Goal: Task Accomplishment & Management: Manage account settings

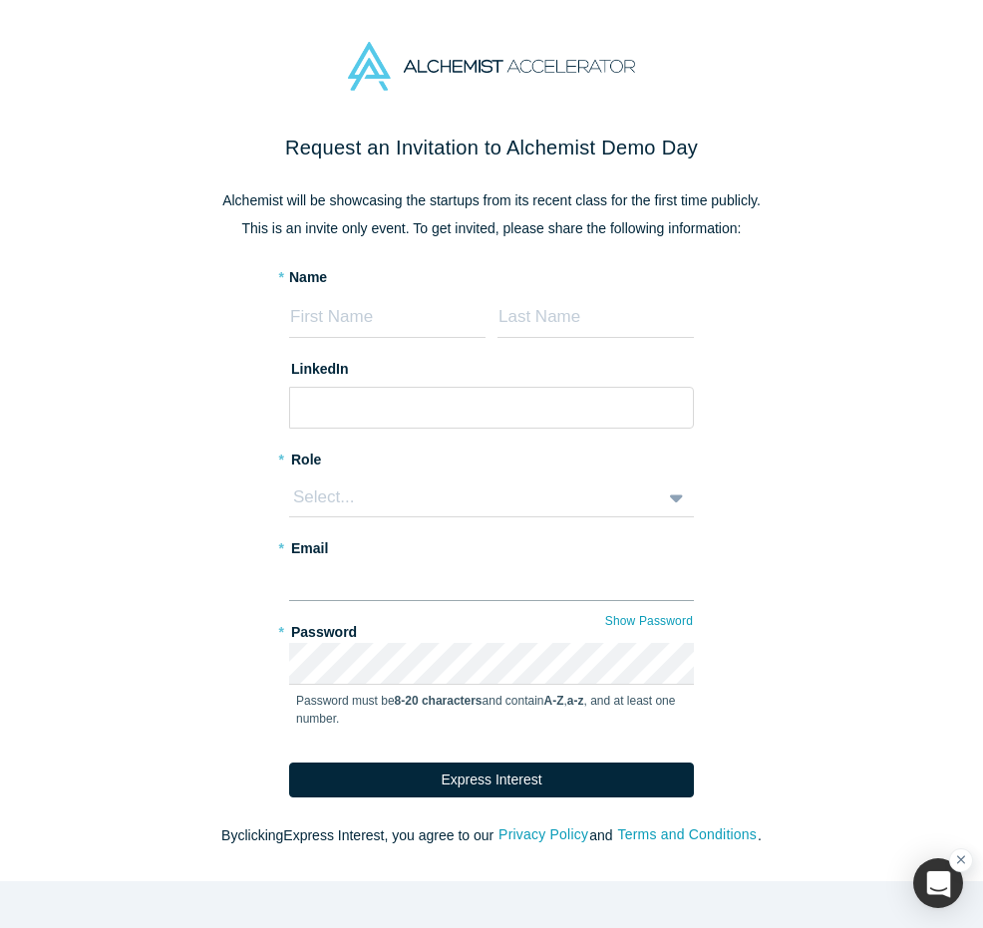
type input "[PERSON_NAME][EMAIL_ADDRESS][DOMAIN_NAME]"
click at [407, 484] on div "Select..." at bounding box center [469, 497] width 356 height 26
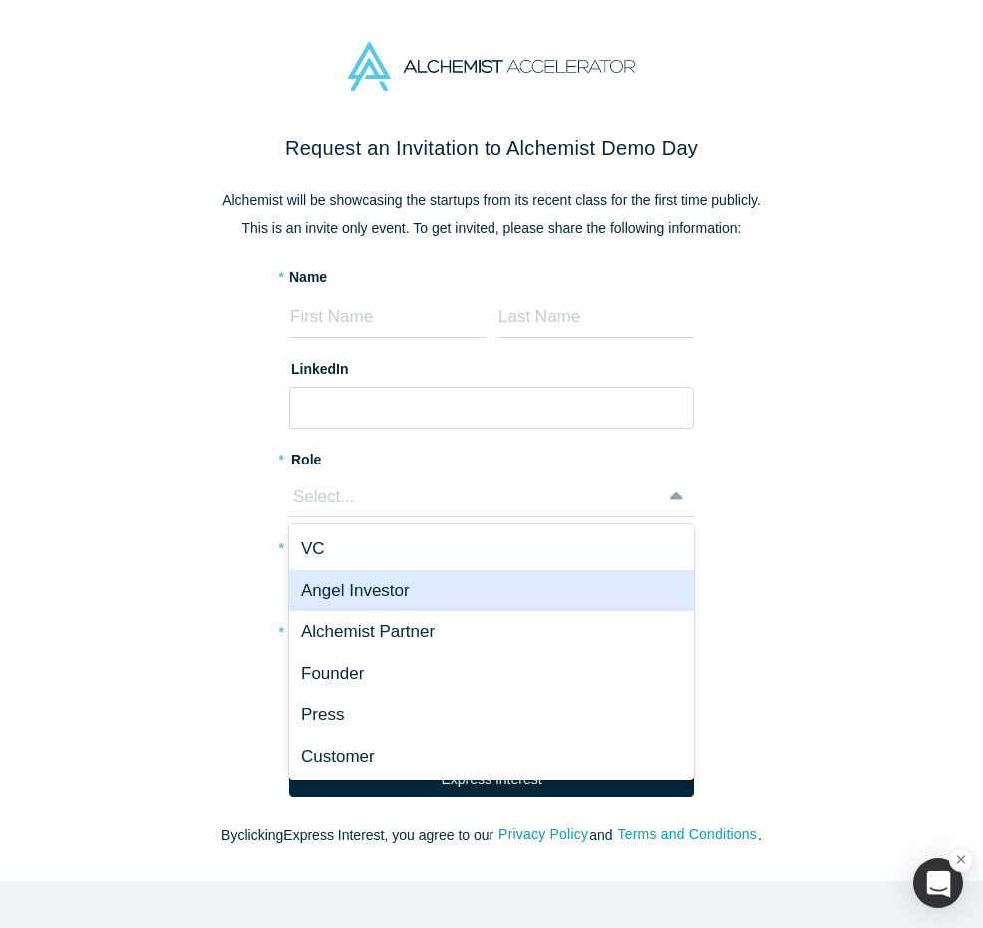
click at [333, 581] on div "Angel Investor" at bounding box center [491, 591] width 405 height 42
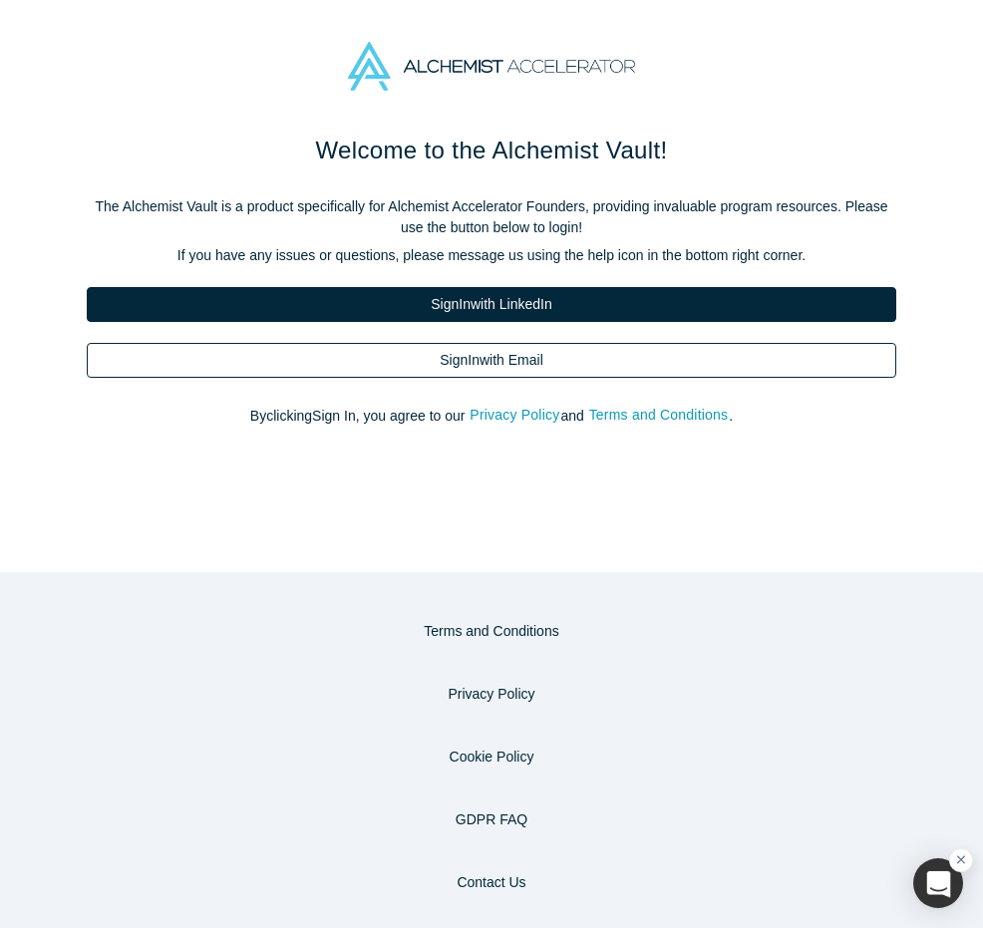
click at [726, 344] on link "Sign In with Email" at bounding box center [491, 360] width 809 height 35
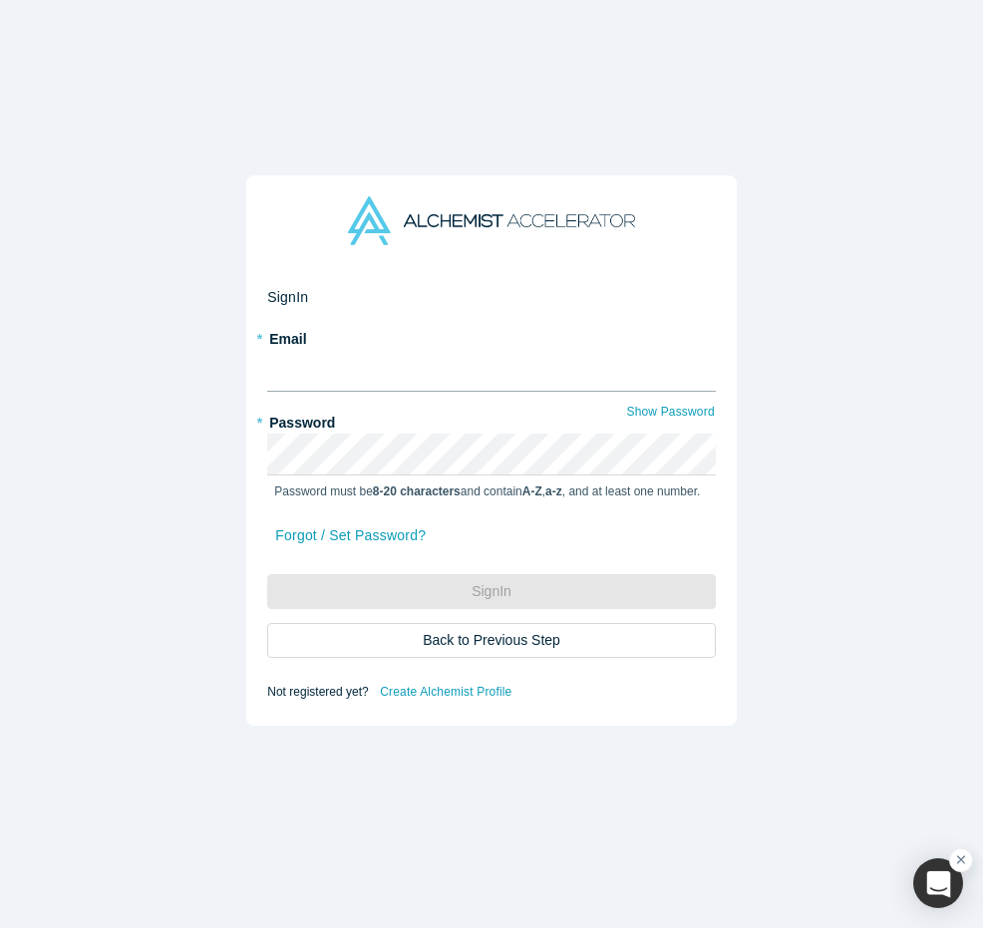
type input "[PERSON_NAME][EMAIL_ADDRESS][DOMAIN_NAME]"
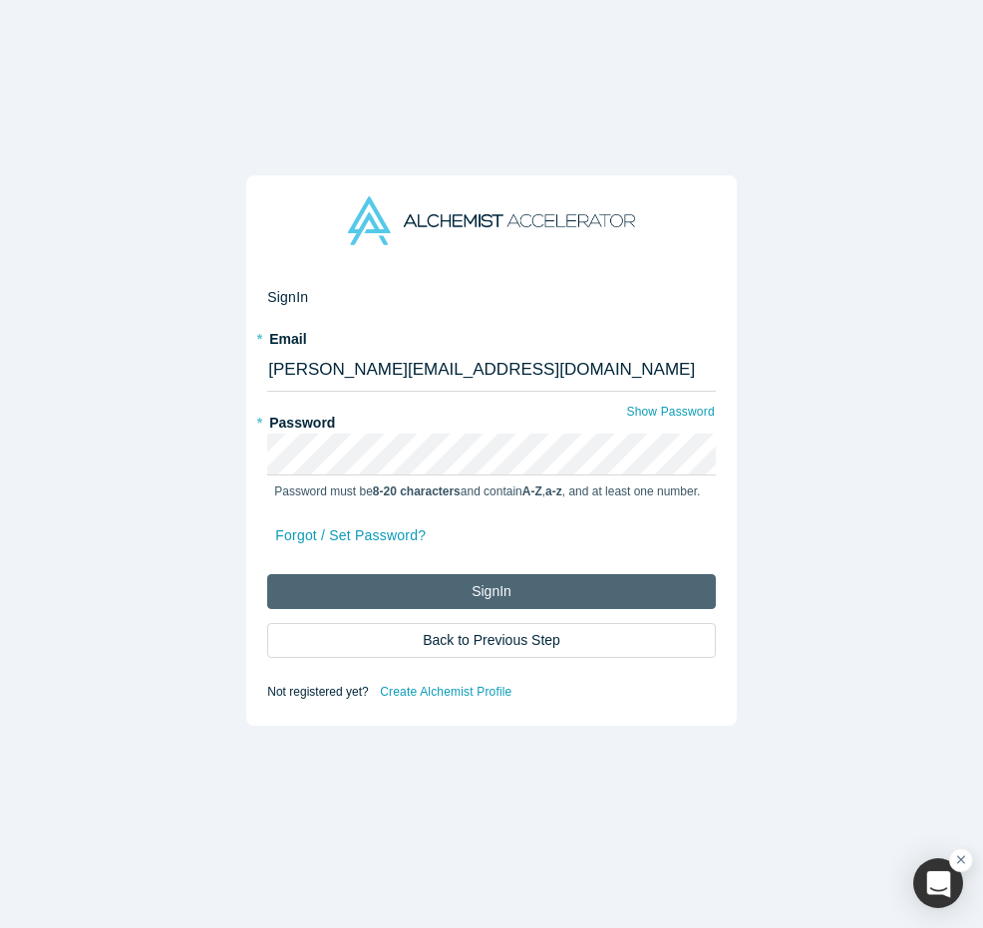
click at [500, 584] on button "Sign In" at bounding box center [491, 591] width 448 height 35
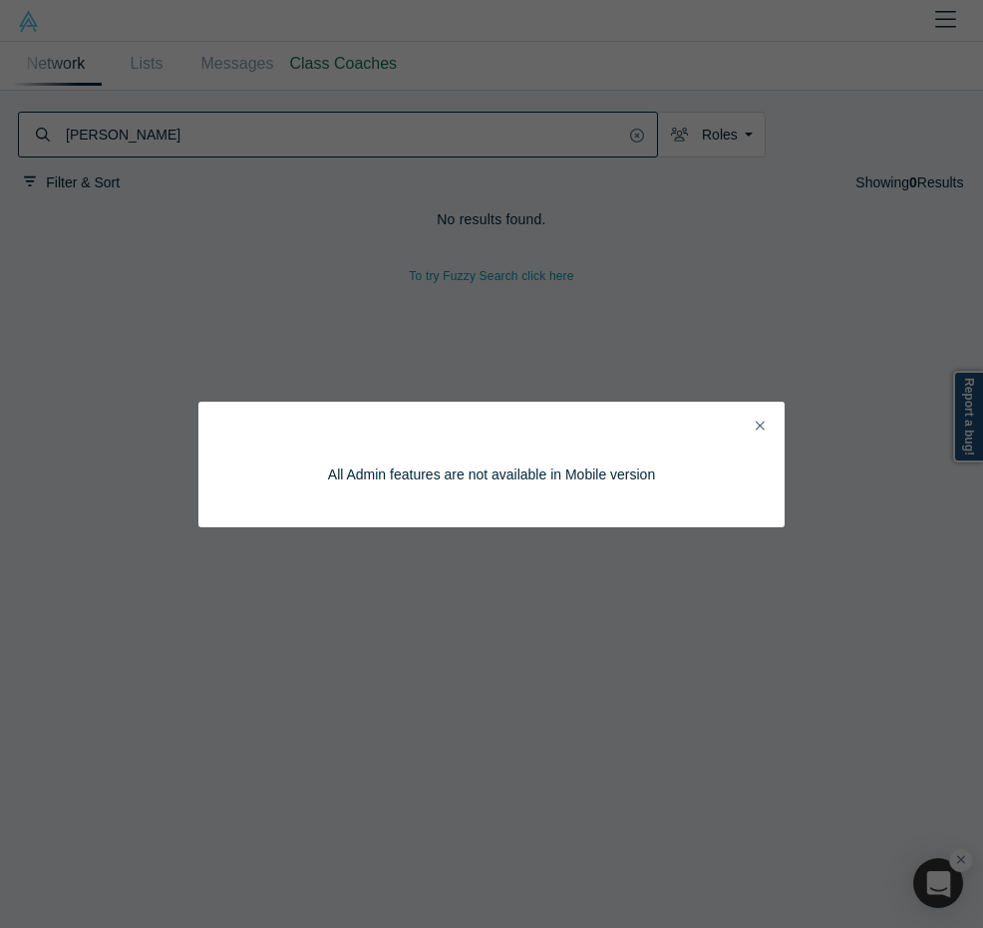
click at [761, 417] on button "Close" at bounding box center [759, 427] width 21 height 23
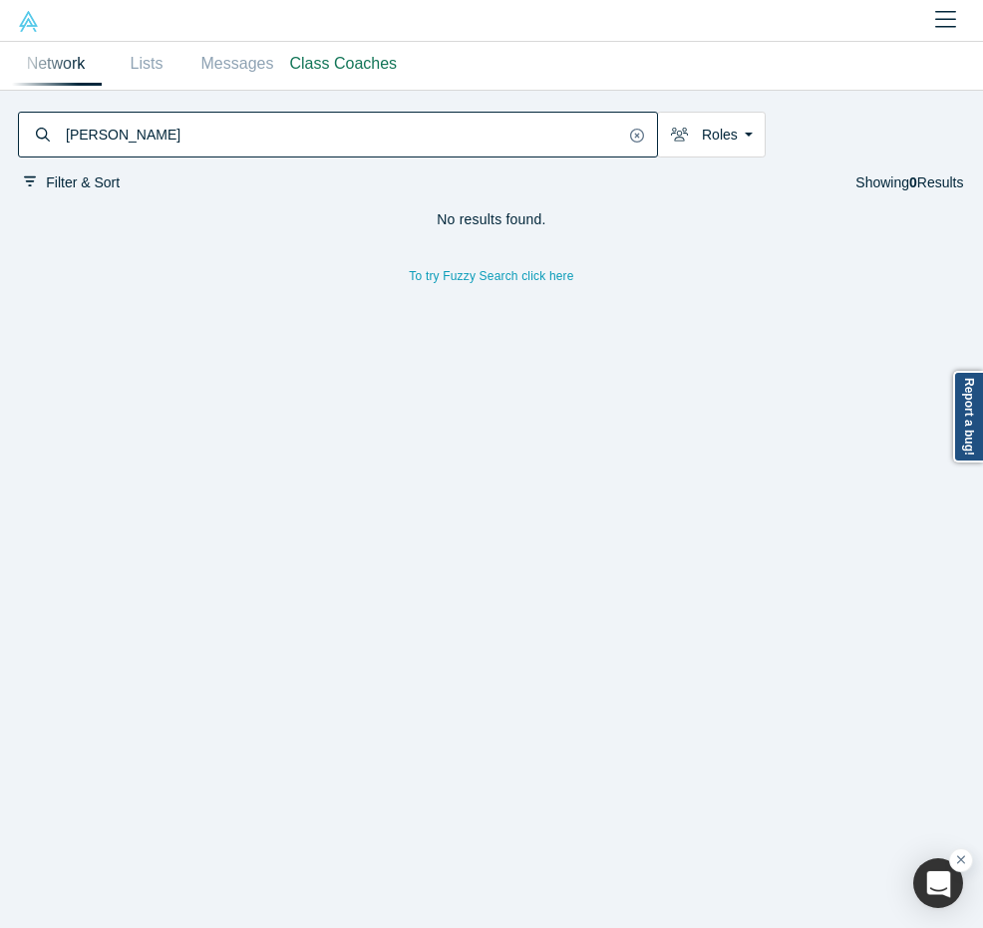
click at [958, 25] on button "Close" at bounding box center [945, 21] width 33 height 42
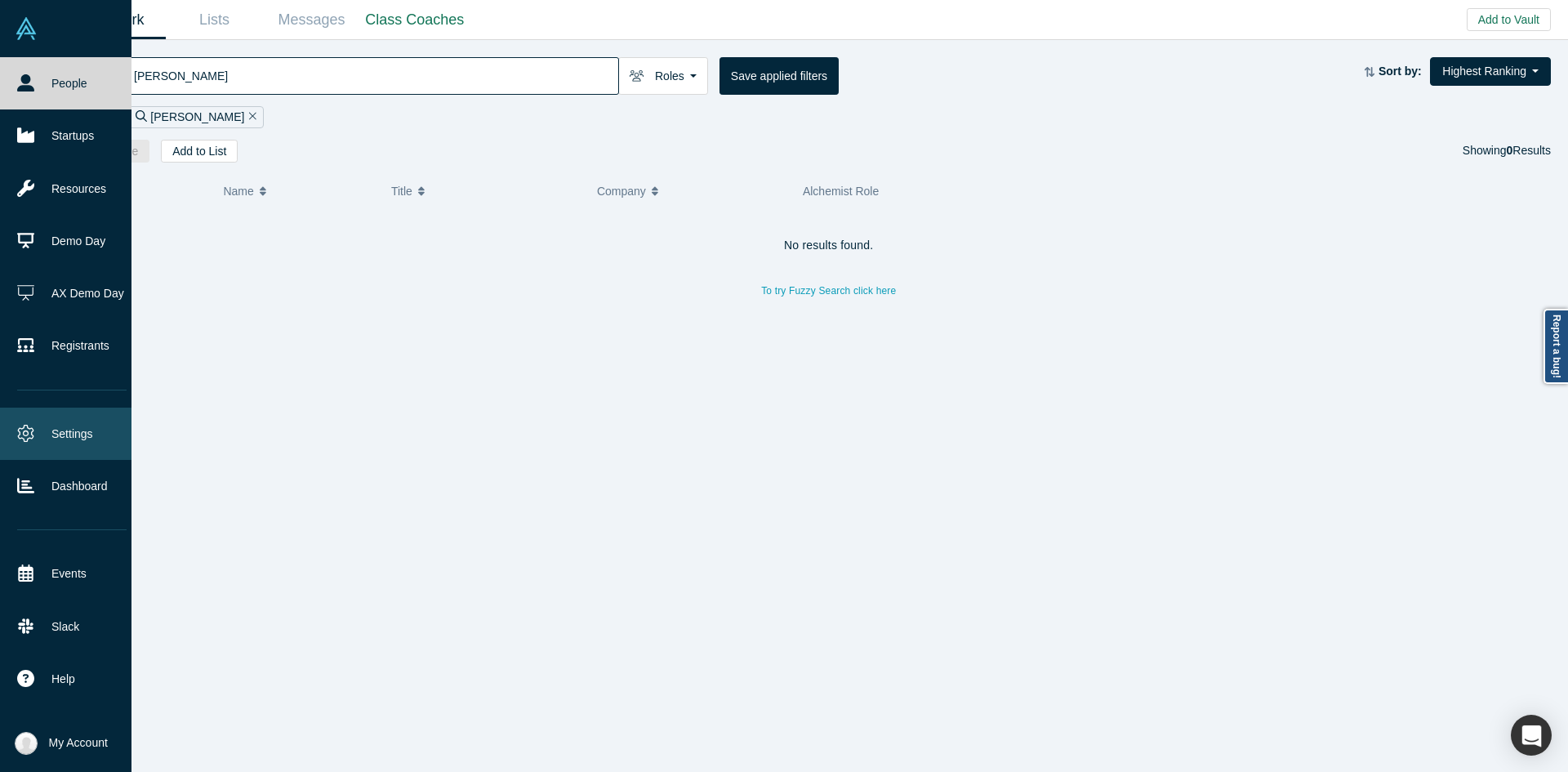
click at [63, 427] on link "Settings" at bounding box center [71, 434] width 143 height 52
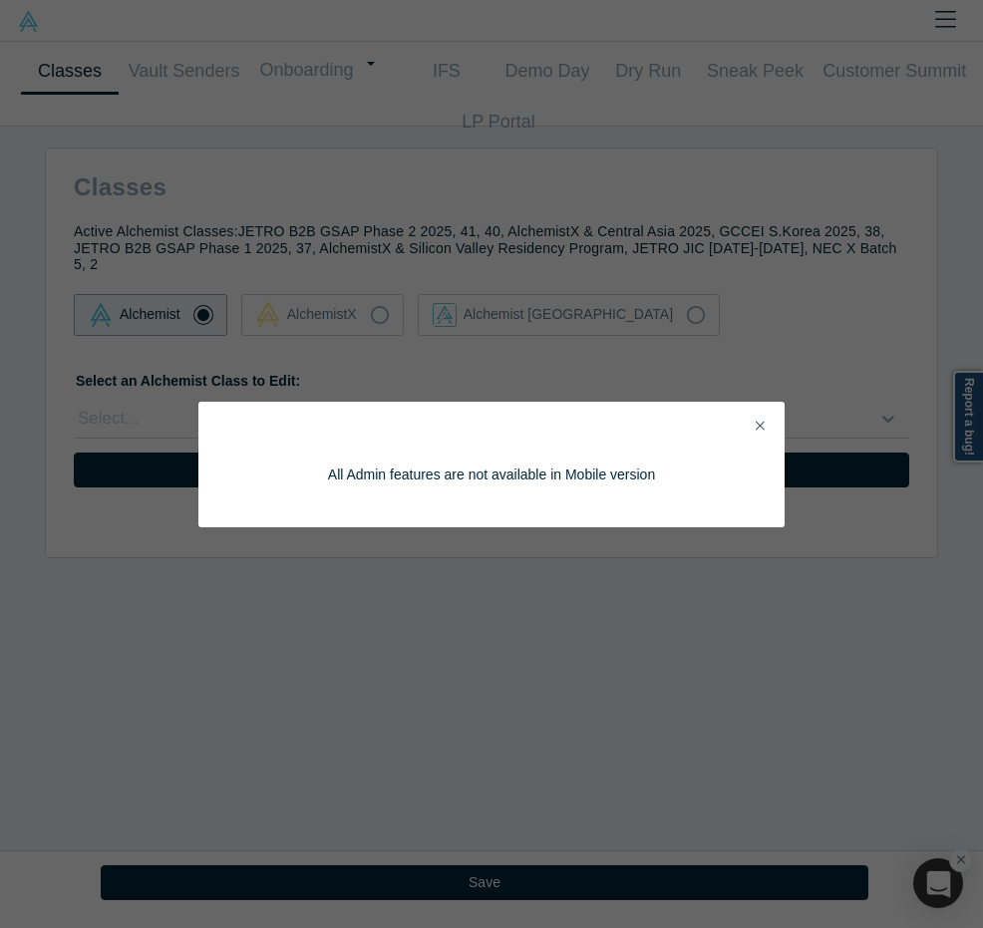
click at [758, 429] on icon "Close" at bounding box center [759, 426] width 9 height 9
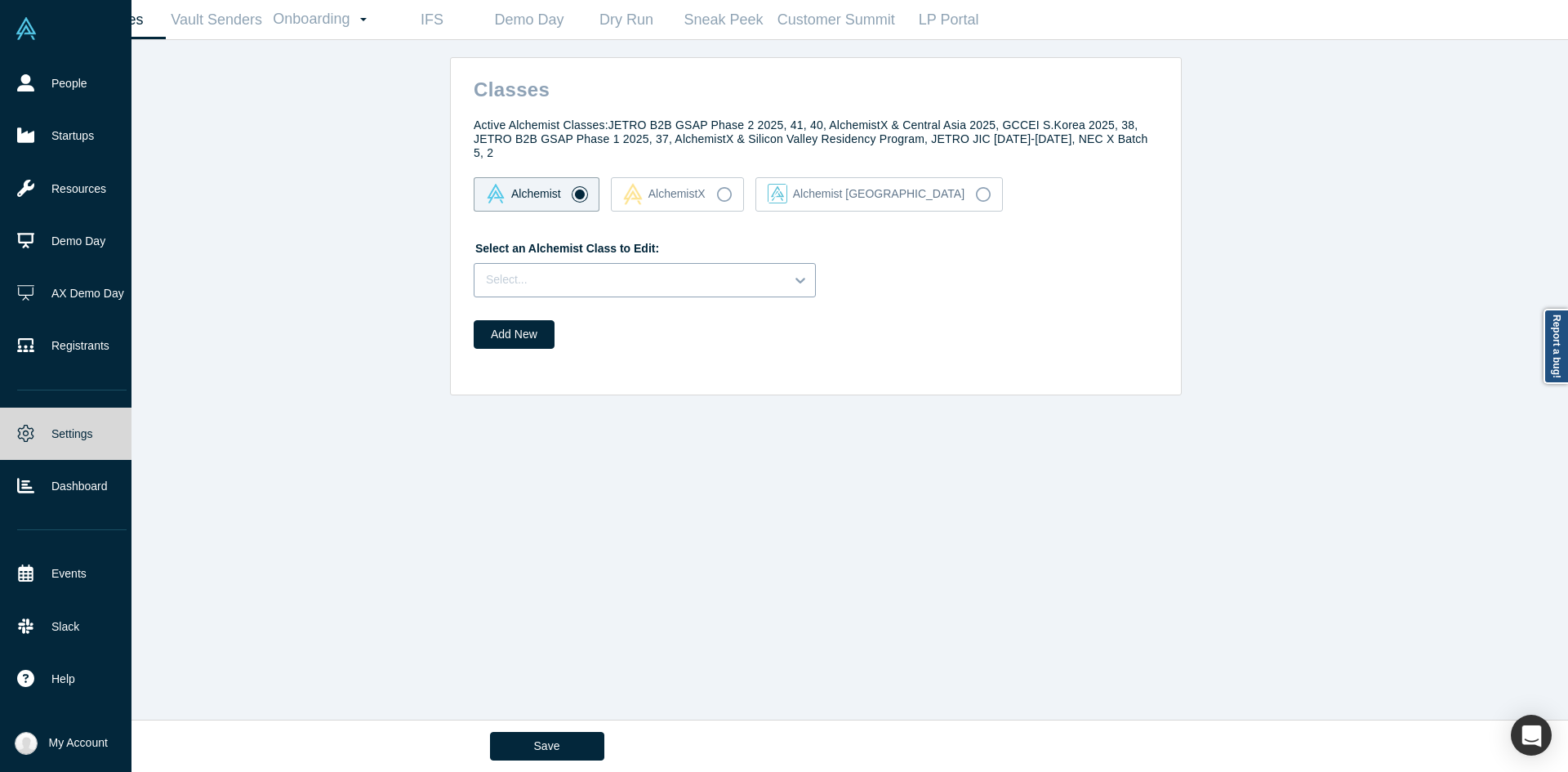
click at [598, 270] on div at bounding box center [629, 279] width 288 height 20
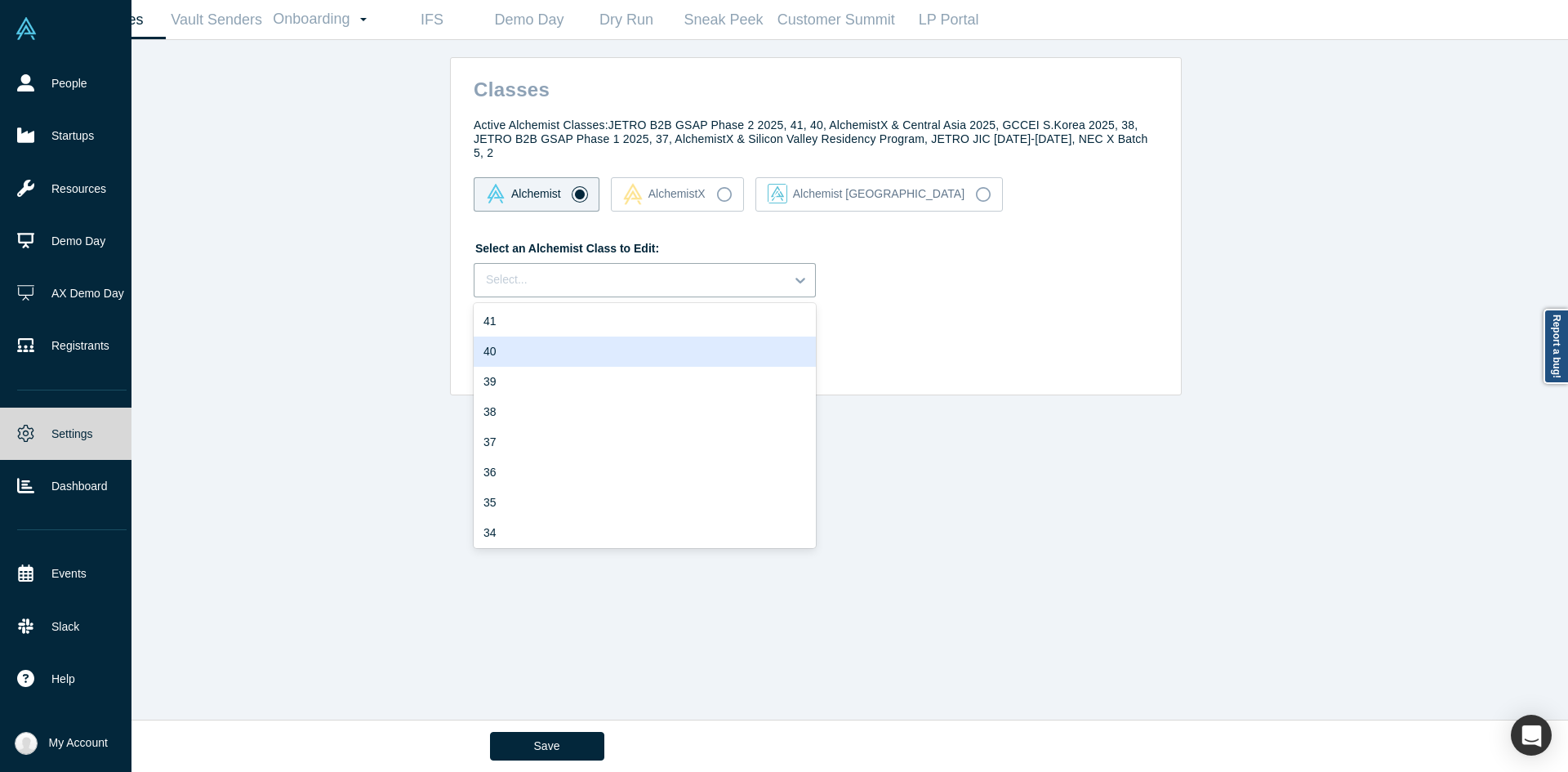
click at [564, 337] on div "40" at bounding box center [645, 352] width 343 height 30
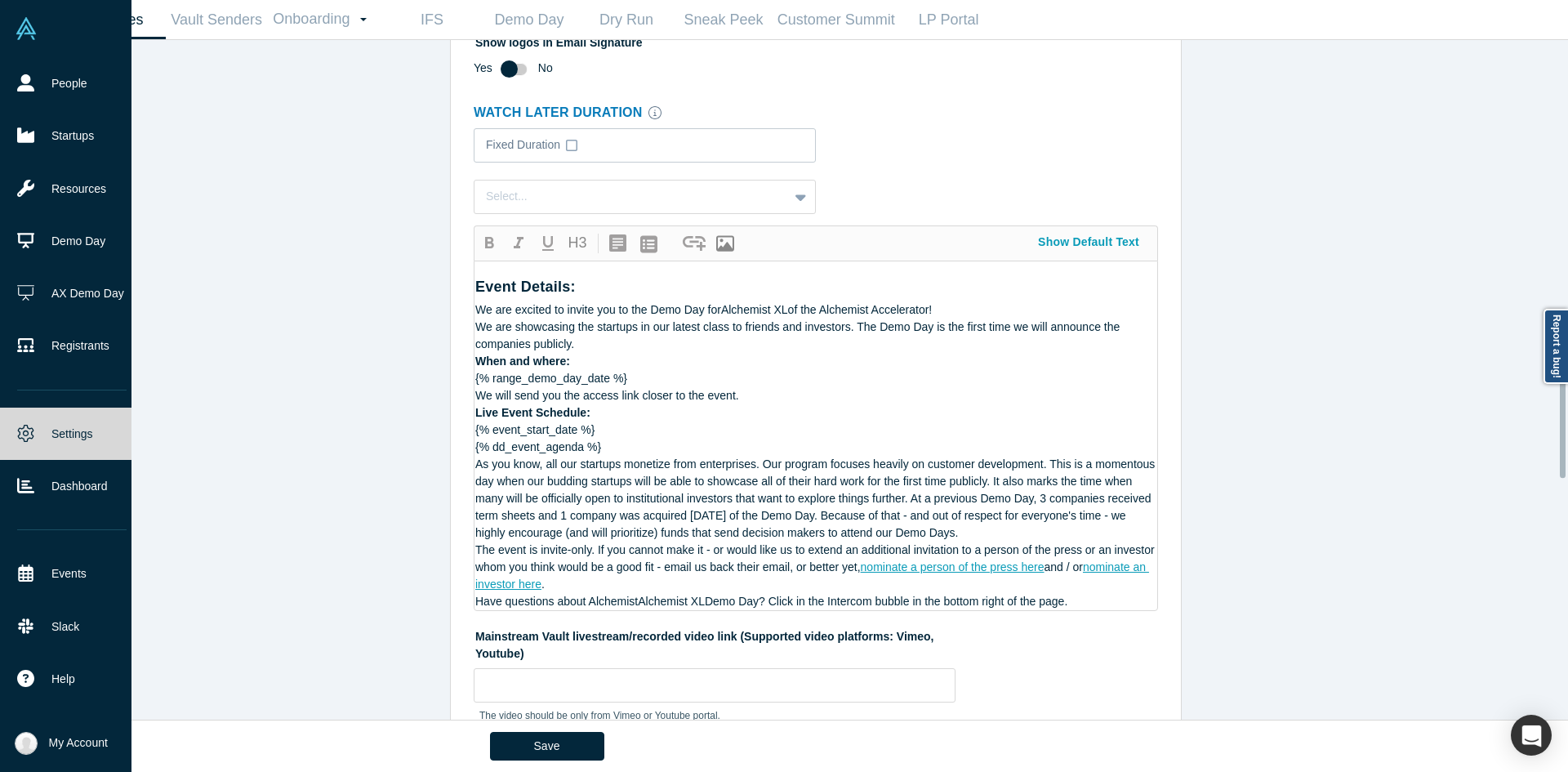
scroll to position [2123, 0]
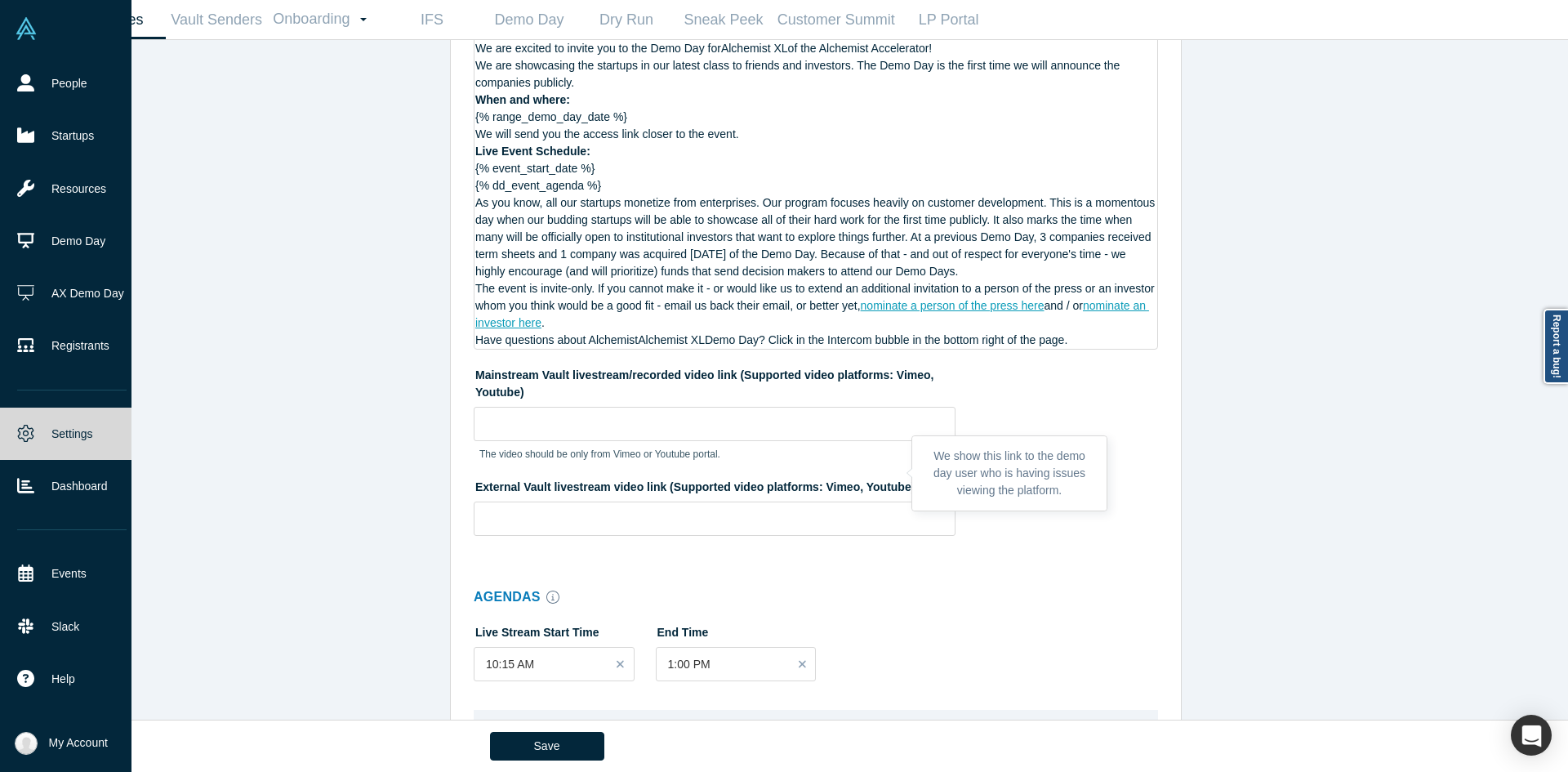
click at [805, 482] on icon at bounding box center [926, 488] width 11 height 11
click at [675, 504] on input at bounding box center [715, 519] width 482 height 34
paste input "bit.ly/Demoday_40"
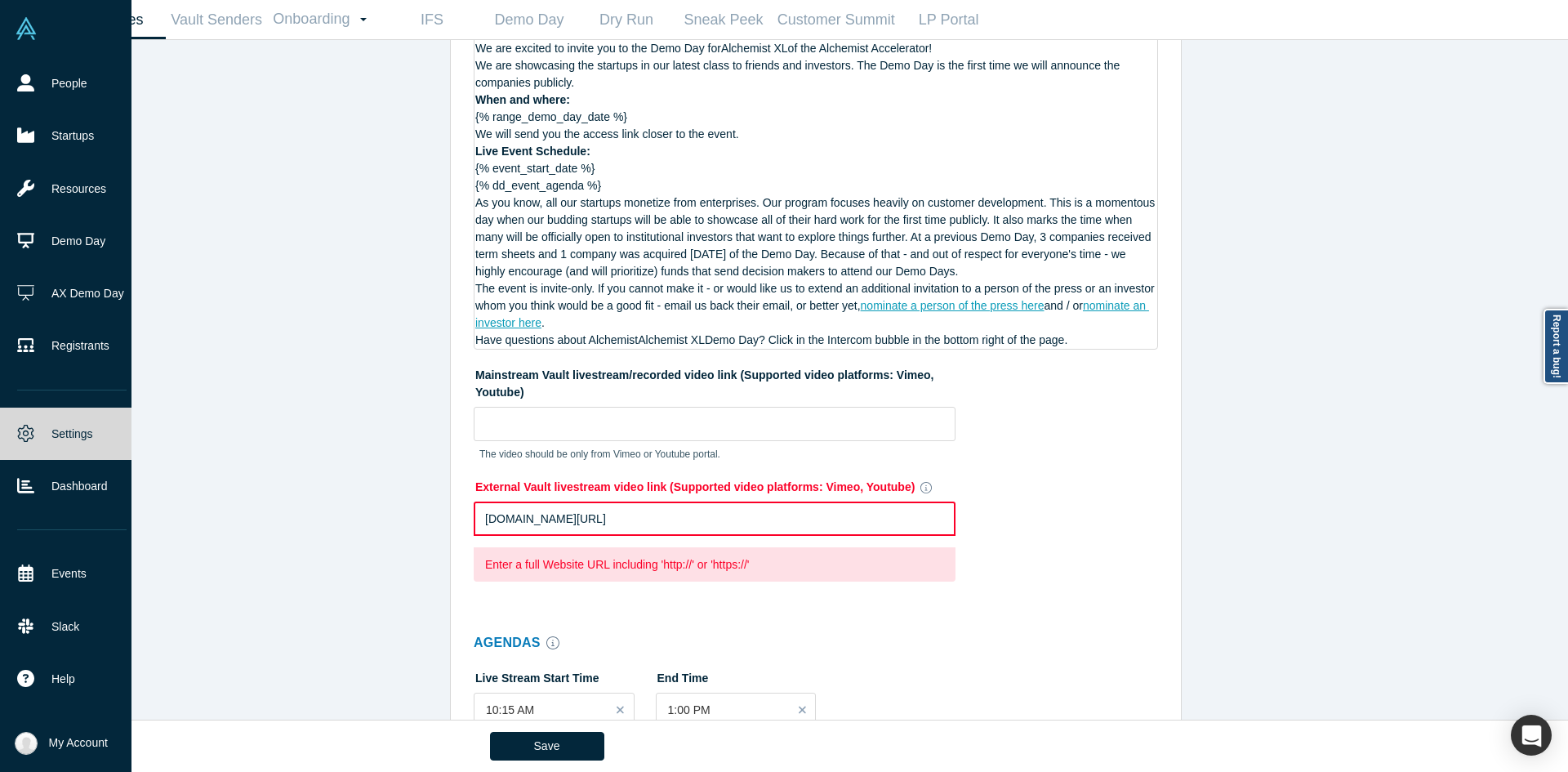
drag, startPoint x: 637, startPoint y: 494, endPoint x: 357, endPoint y: 454, distance: 282.8
click at [357, 454] on div "Classes Active Alchemist Classes: JETRO B2B GSAP Phase 2 2025, 41, 40, Alchemis…" at bounding box center [816, 386] width 1529 height 692
paste input "https://youtu.be/-g0MrROzsqA"
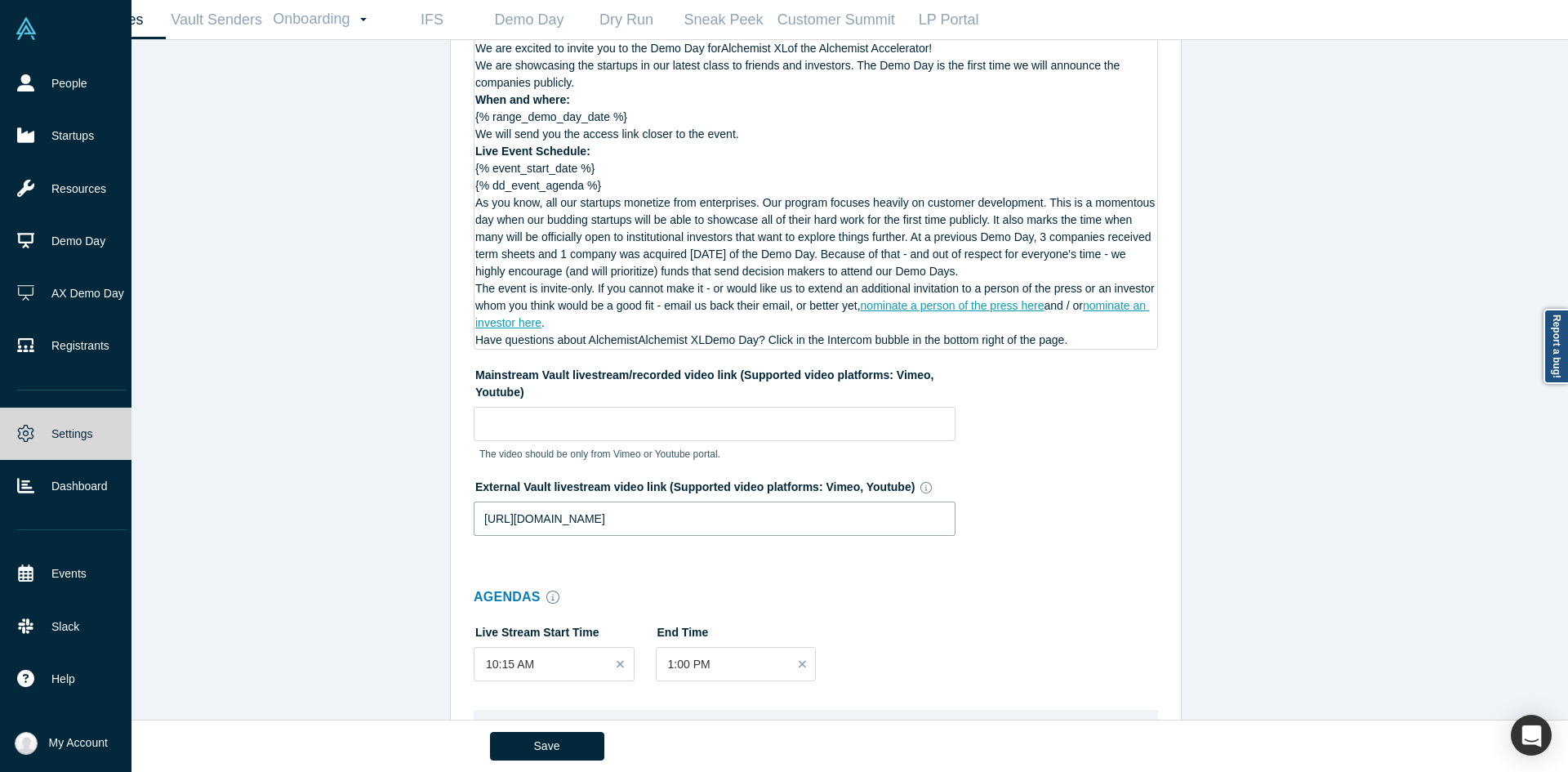
type input "https://youtu.be/-g0MrROzsqA"
click at [304, 429] on div "Classes Active Alchemist Classes: JETRO B2B GSAP Phase 2 2025, 41, 40, Alchemis…" at bounding box center [816, 386] width 1529 height 692
click at [548, 417] on input at bounding box center [715, 424] width 482 height 34
paste input "https://youtu.be/m4r2a5EqzrU"
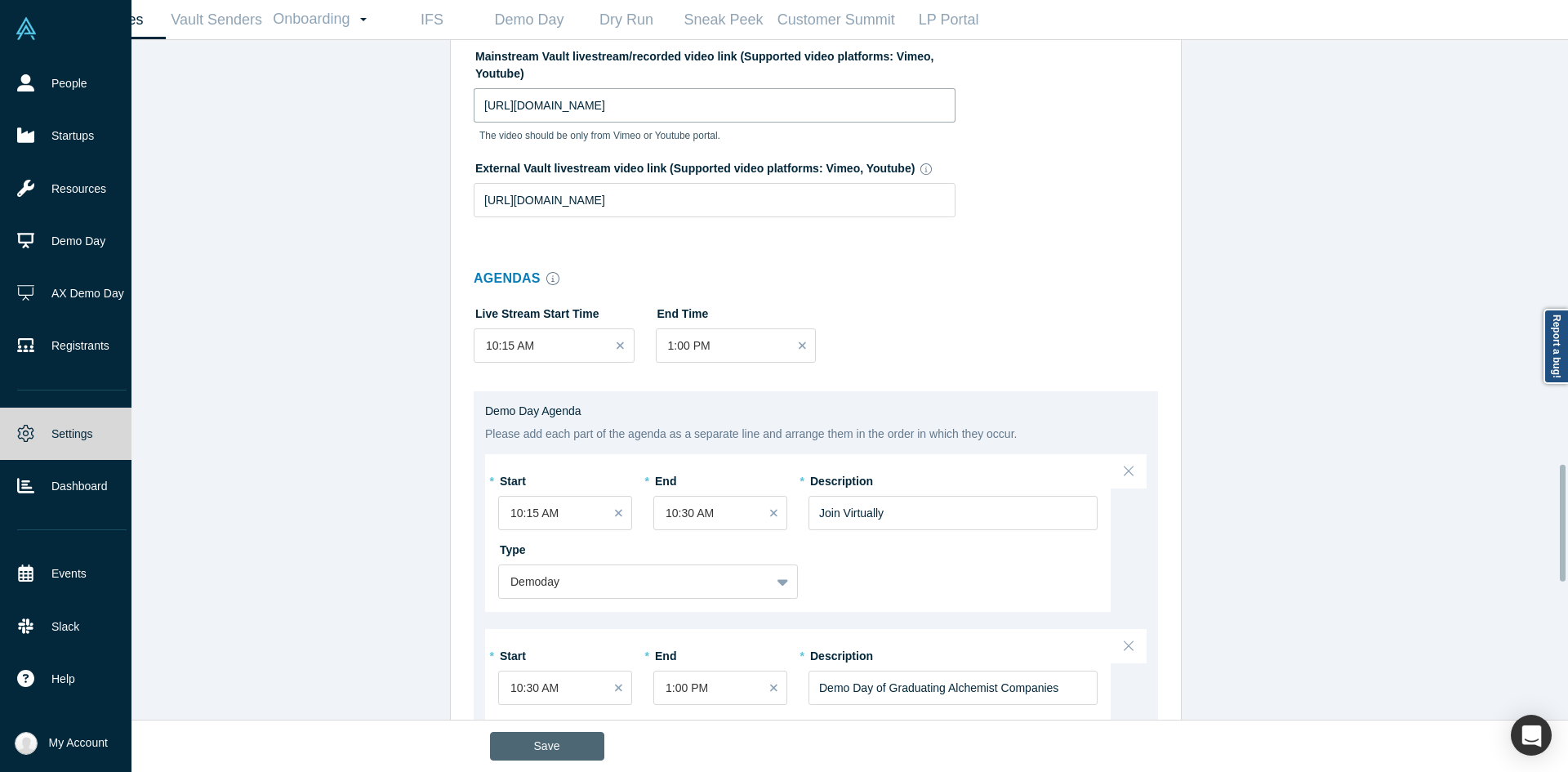
scroll to position [2613, 0]
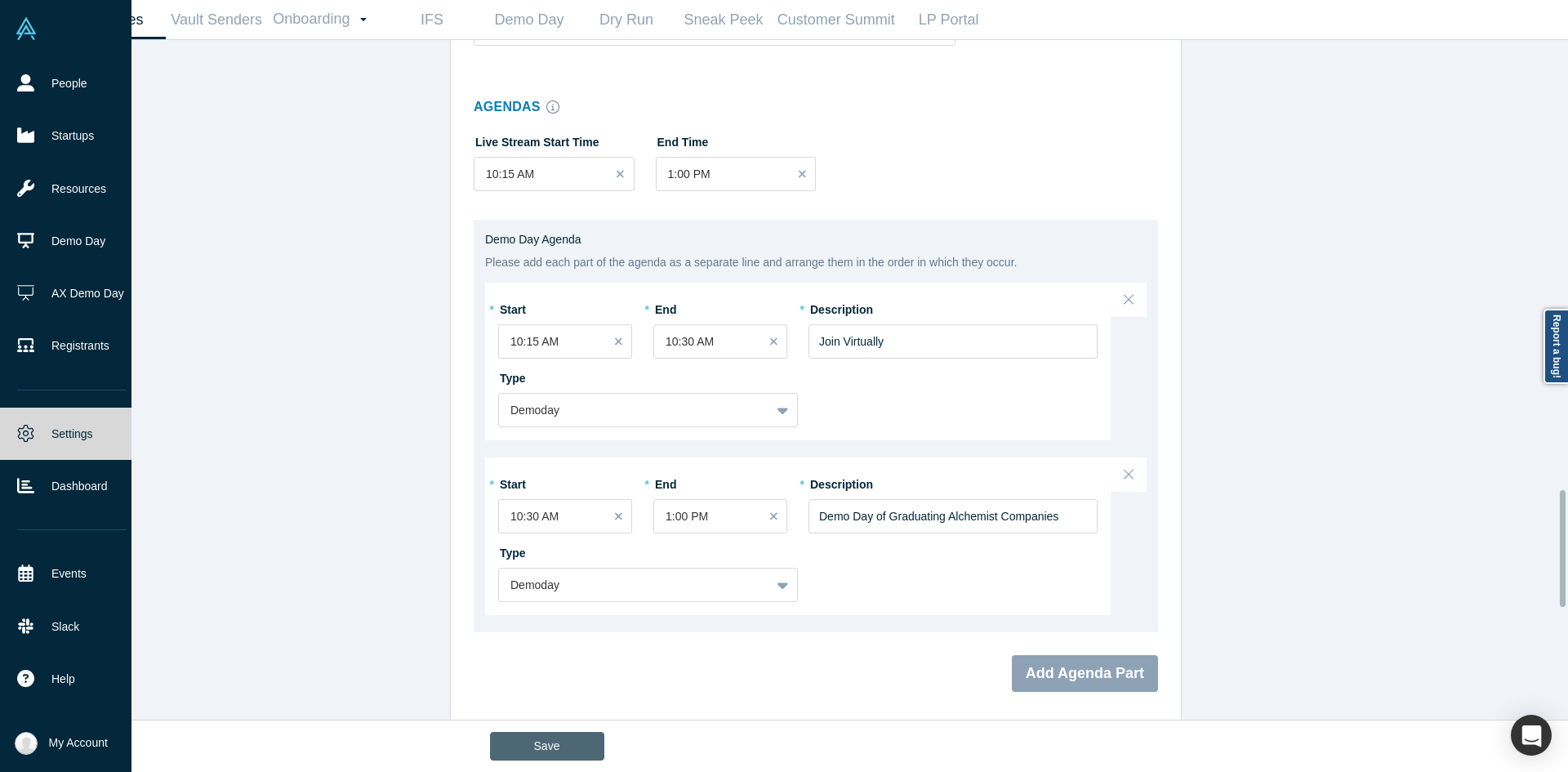
type input "https://youtu.be/m4r2a5EqzrU"
click at [565, 752] on button "Save" at bounding box center [548, 746] width 115 height 29
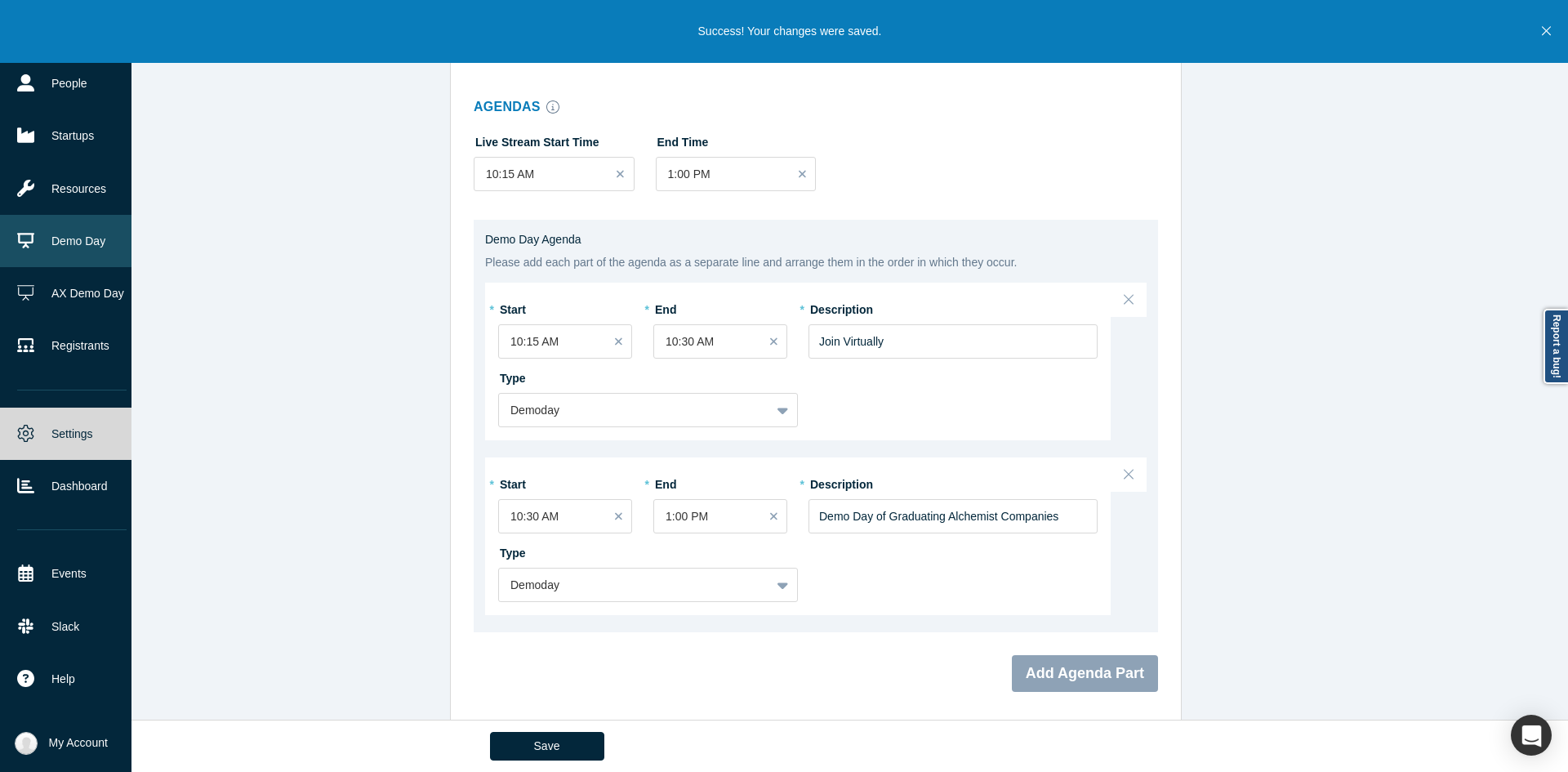
click at [33, 241] on icon at bounding box center [25, 240] width 17 height 17
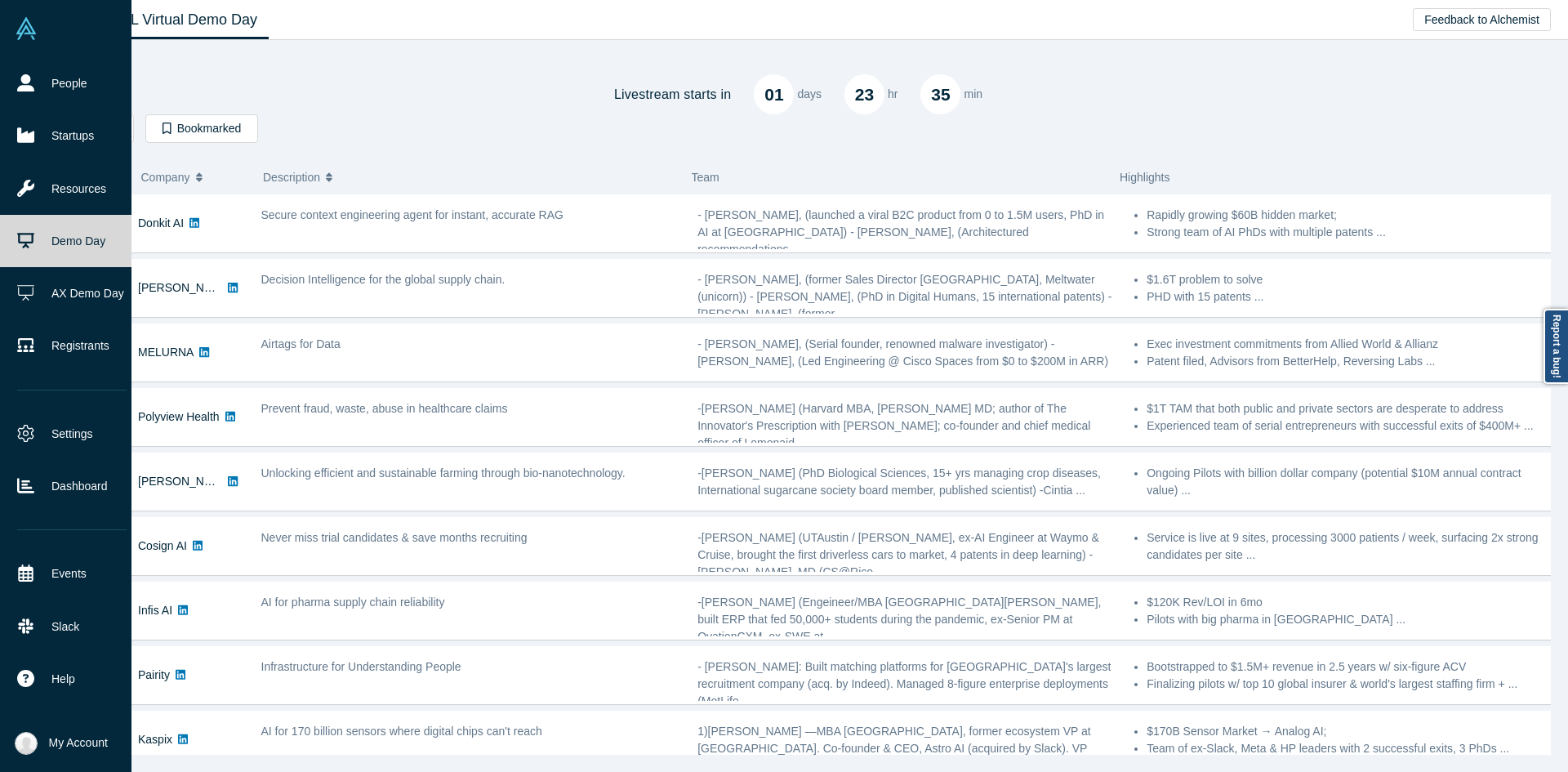
click at [0, 253] on link "Demo Day" at bounding box center [71, 241] width 143 height 52
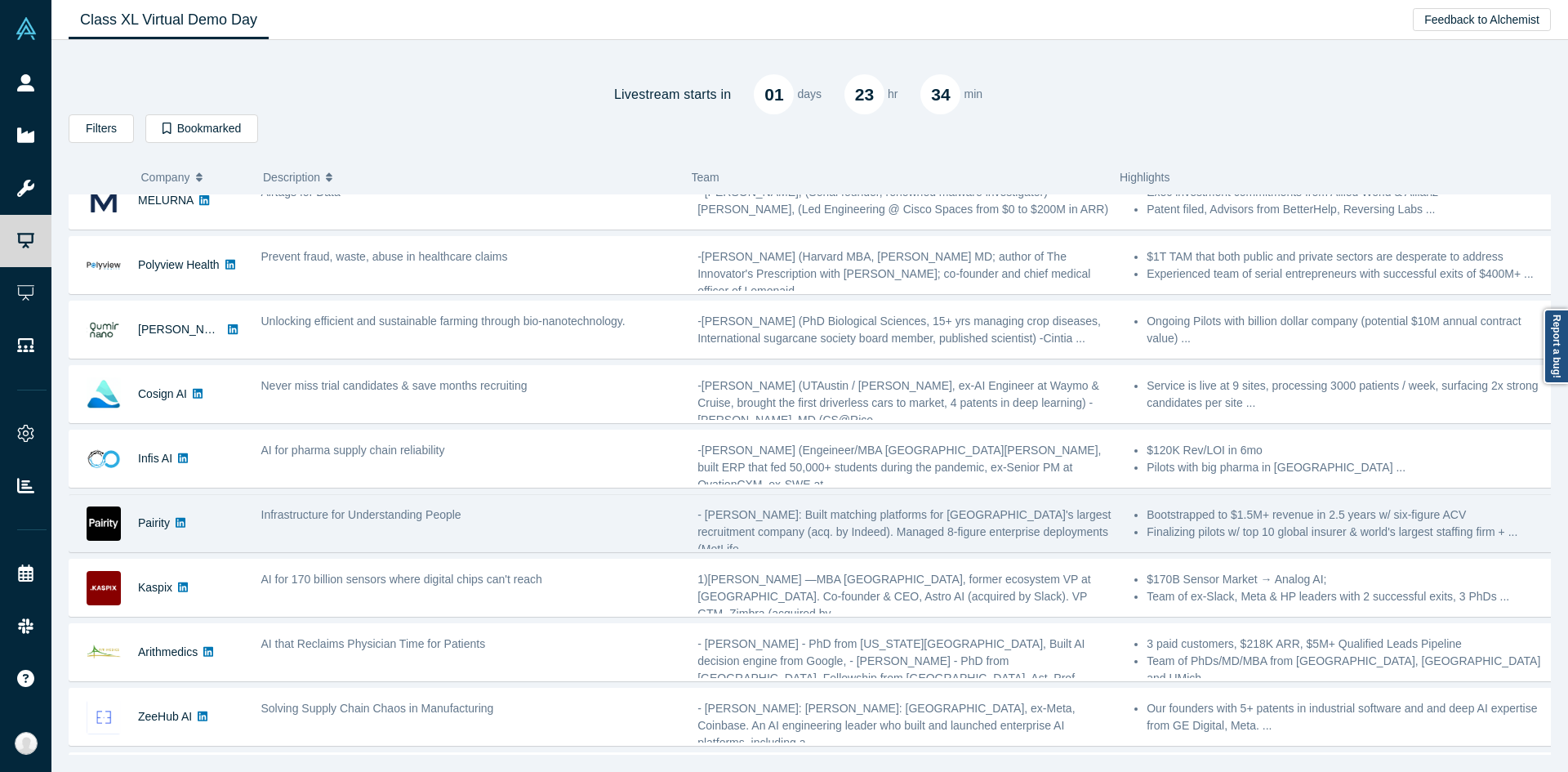
scroll to position [327, 0]
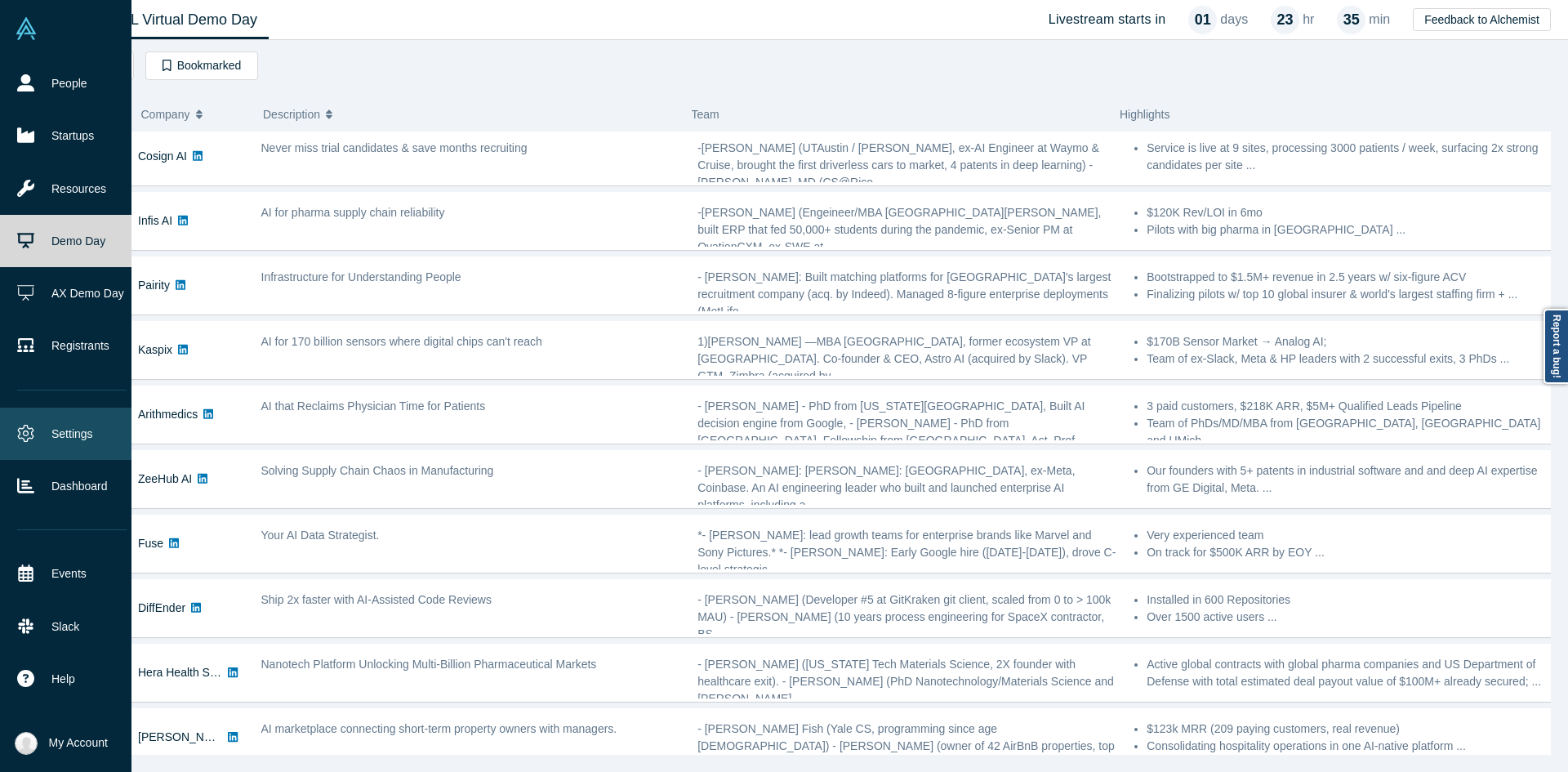
click at [55, 412] on link "Settings" at bounding box center [71, 434] width 143 height 52
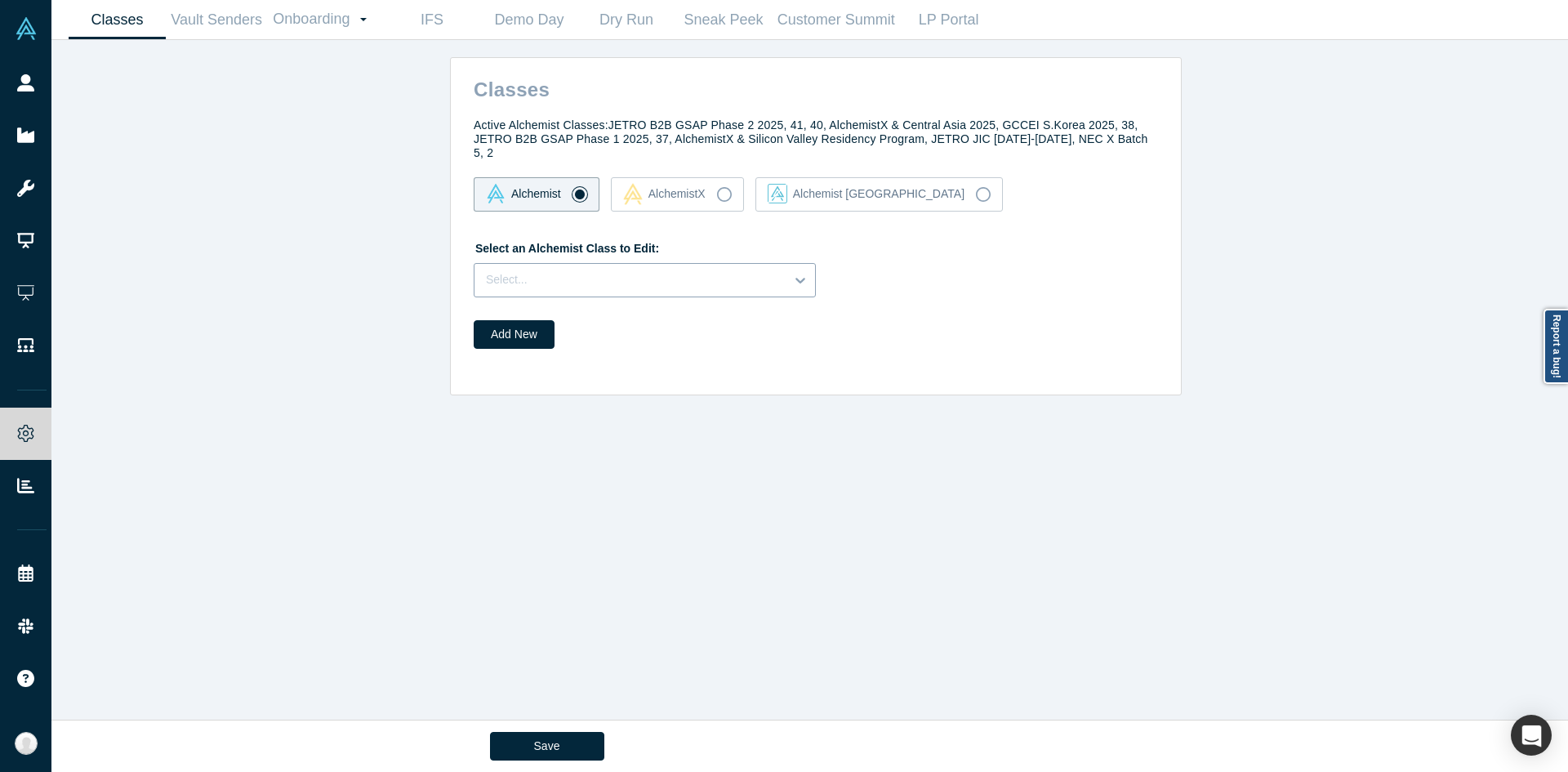
click at [544, 270] on div at bounding box center [629, 279] width 288 height 20
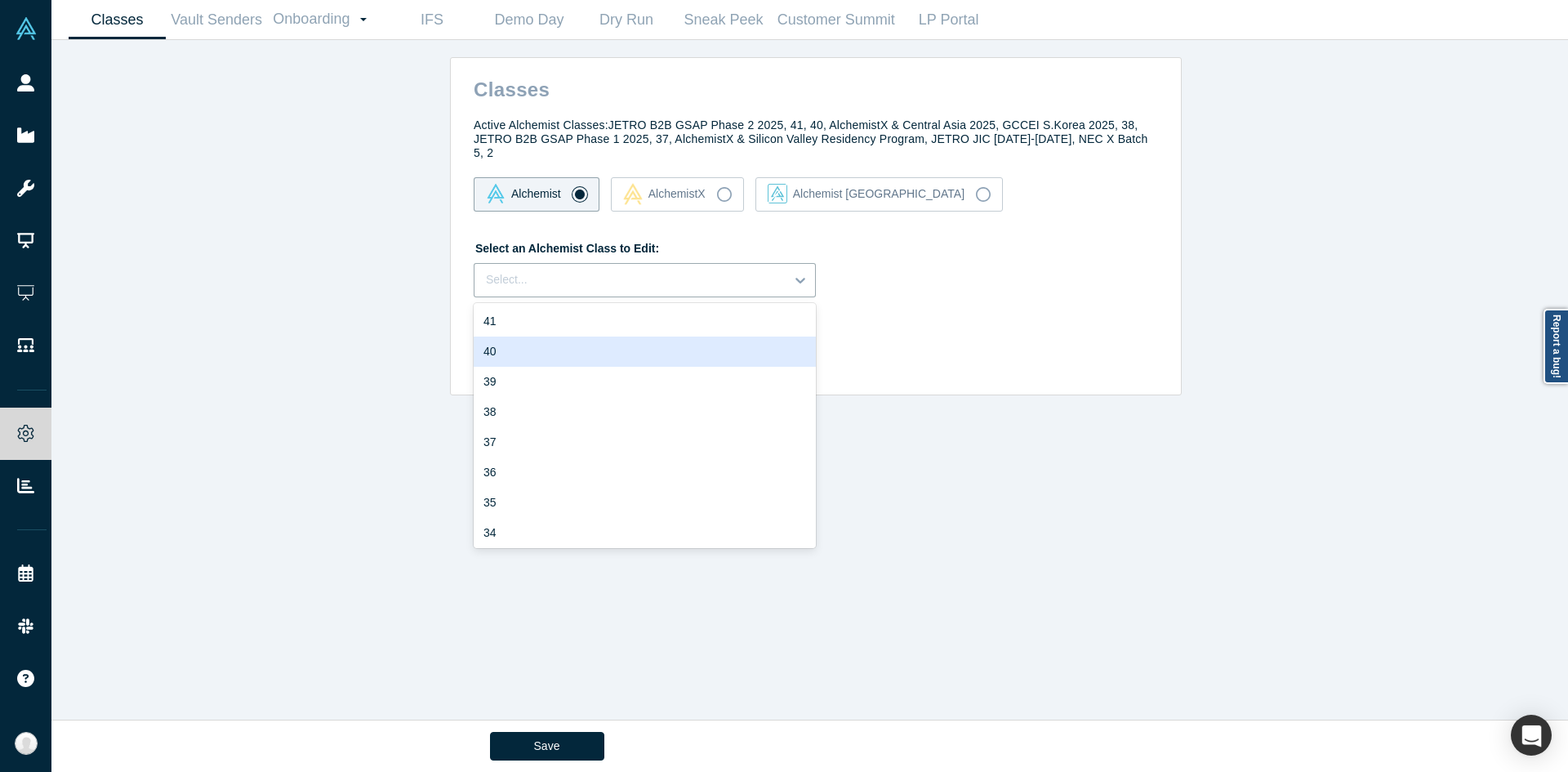
click at [494, 337] on div "40" at bounding box center [645, 352] width 343 height 30
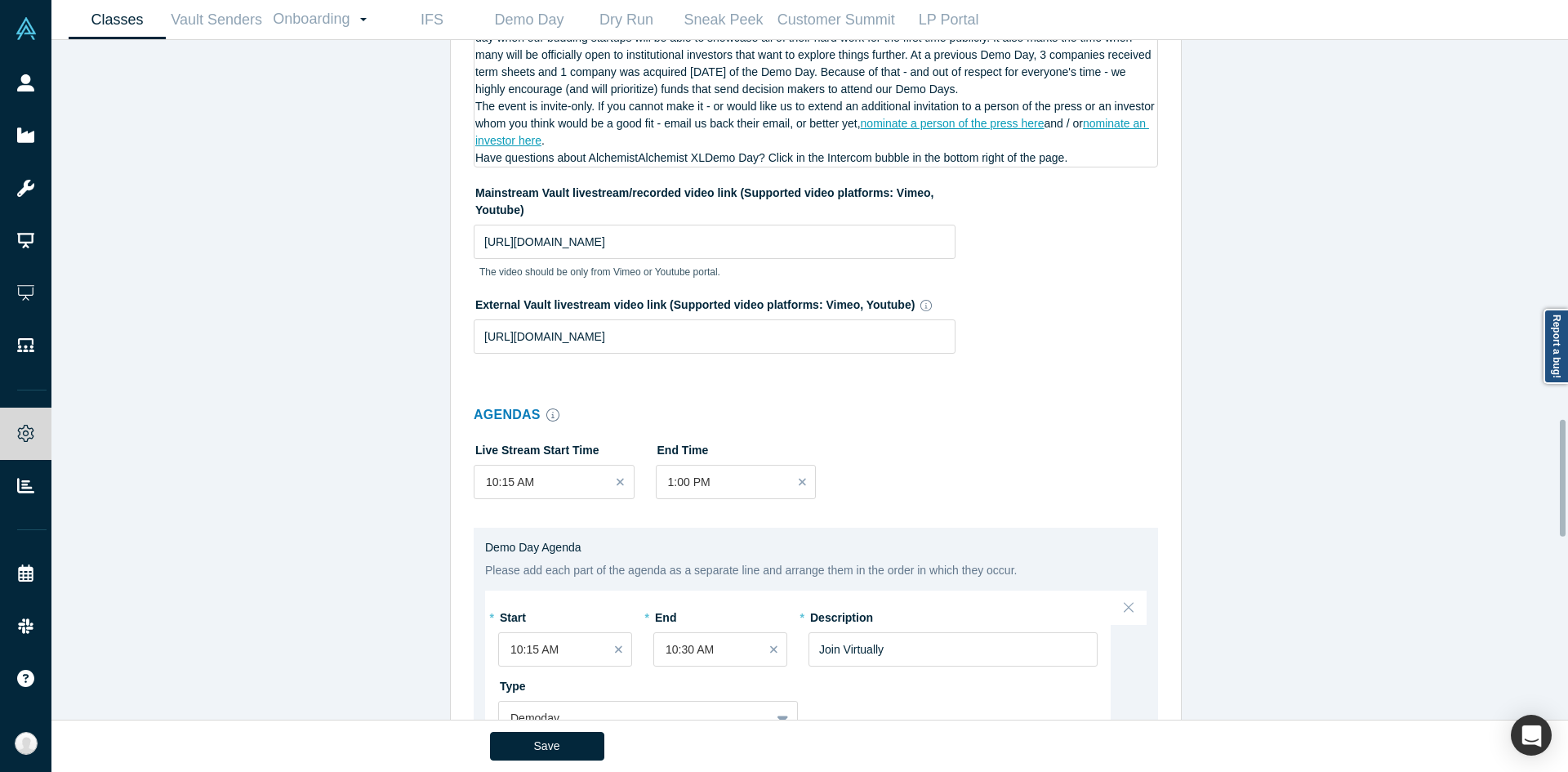
scroll to position [2199, 0]
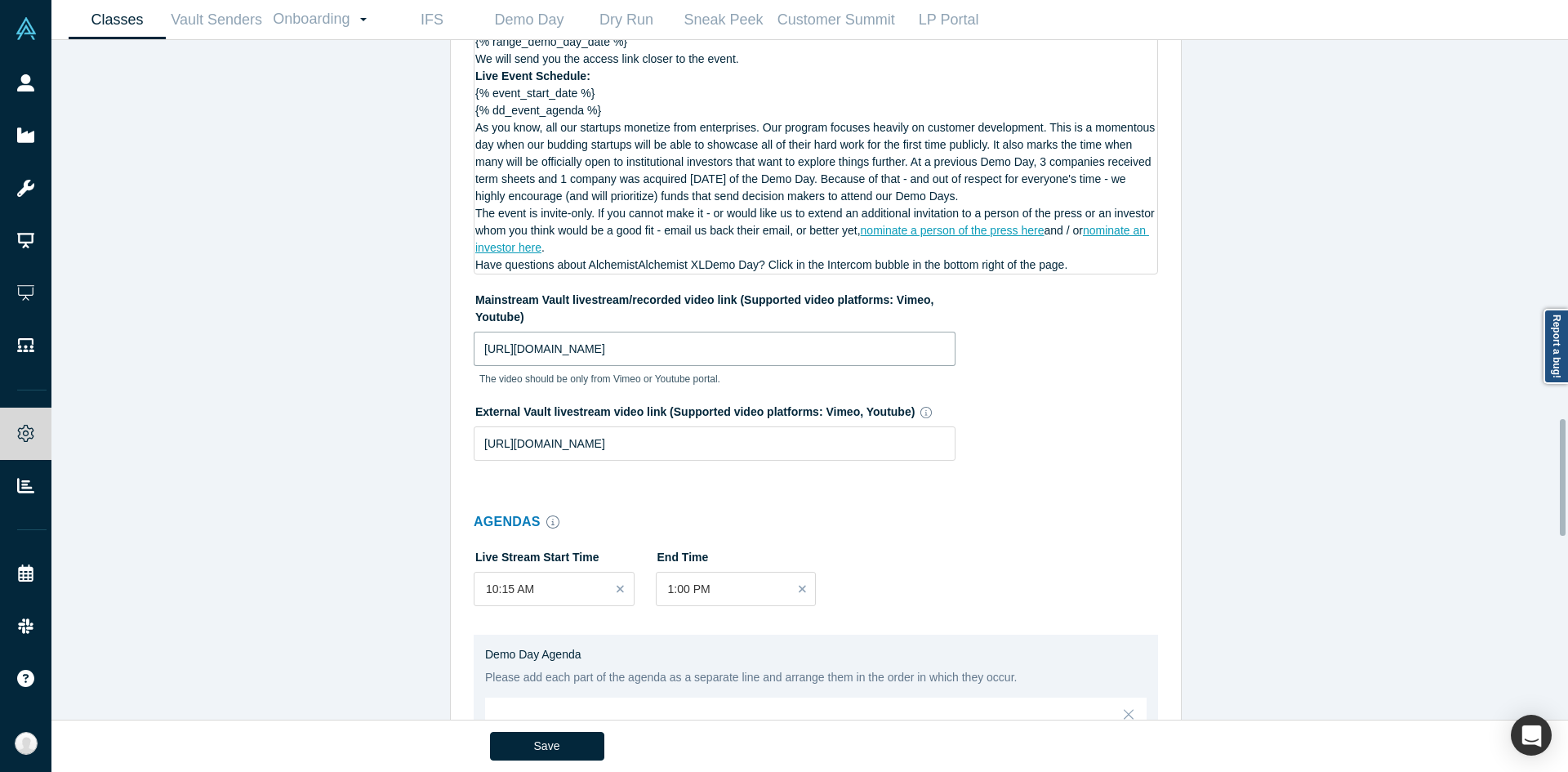
click at [715, 338] on input "https://youtu.be/m4r2a5EqzrU" at bounding box center [715, 349] width 482 height 34
click at [589, 752] on button "Save" at bounding box center [548, 746] width 115 height 29
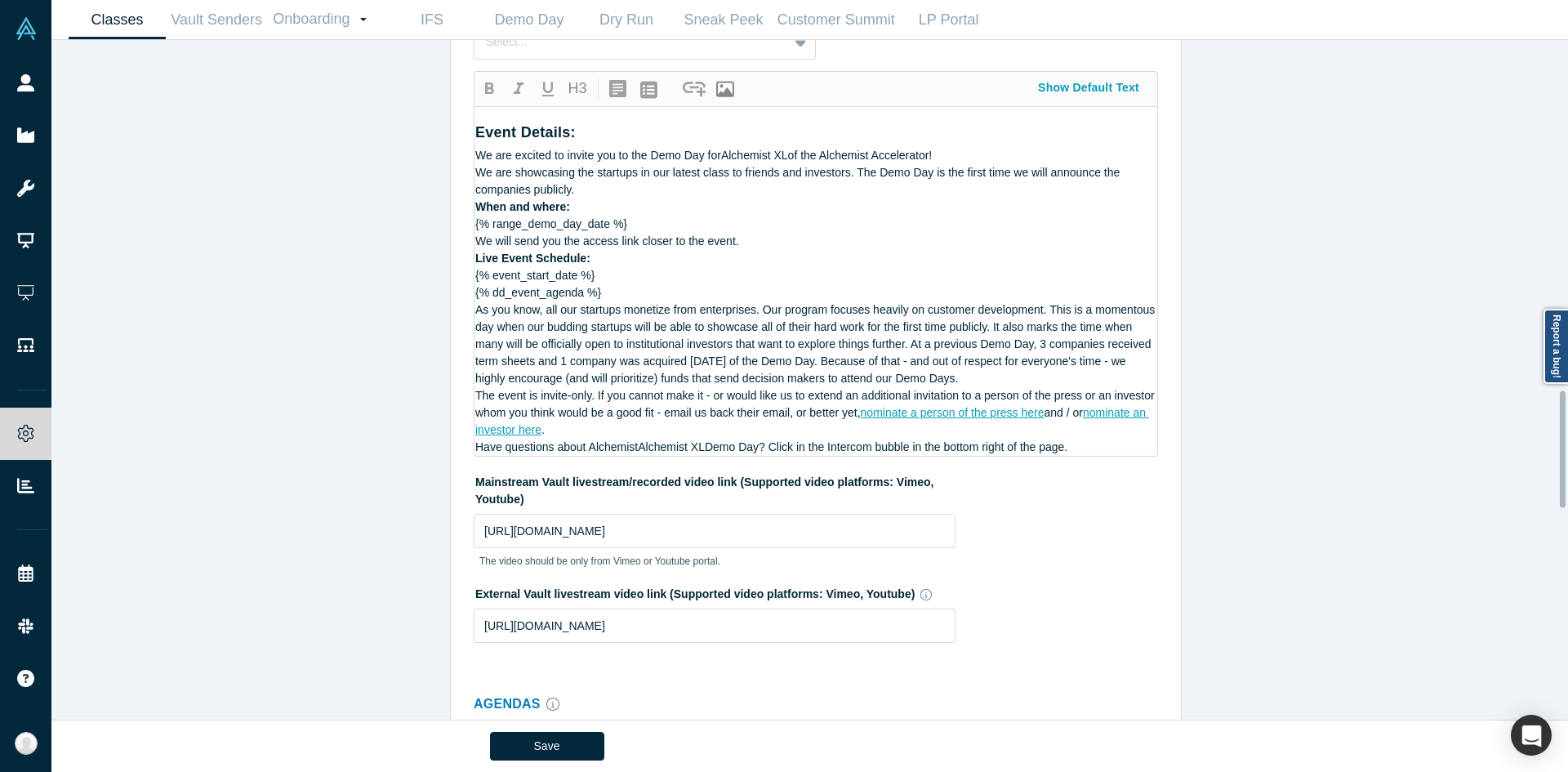
scroll to position [2035, 0]
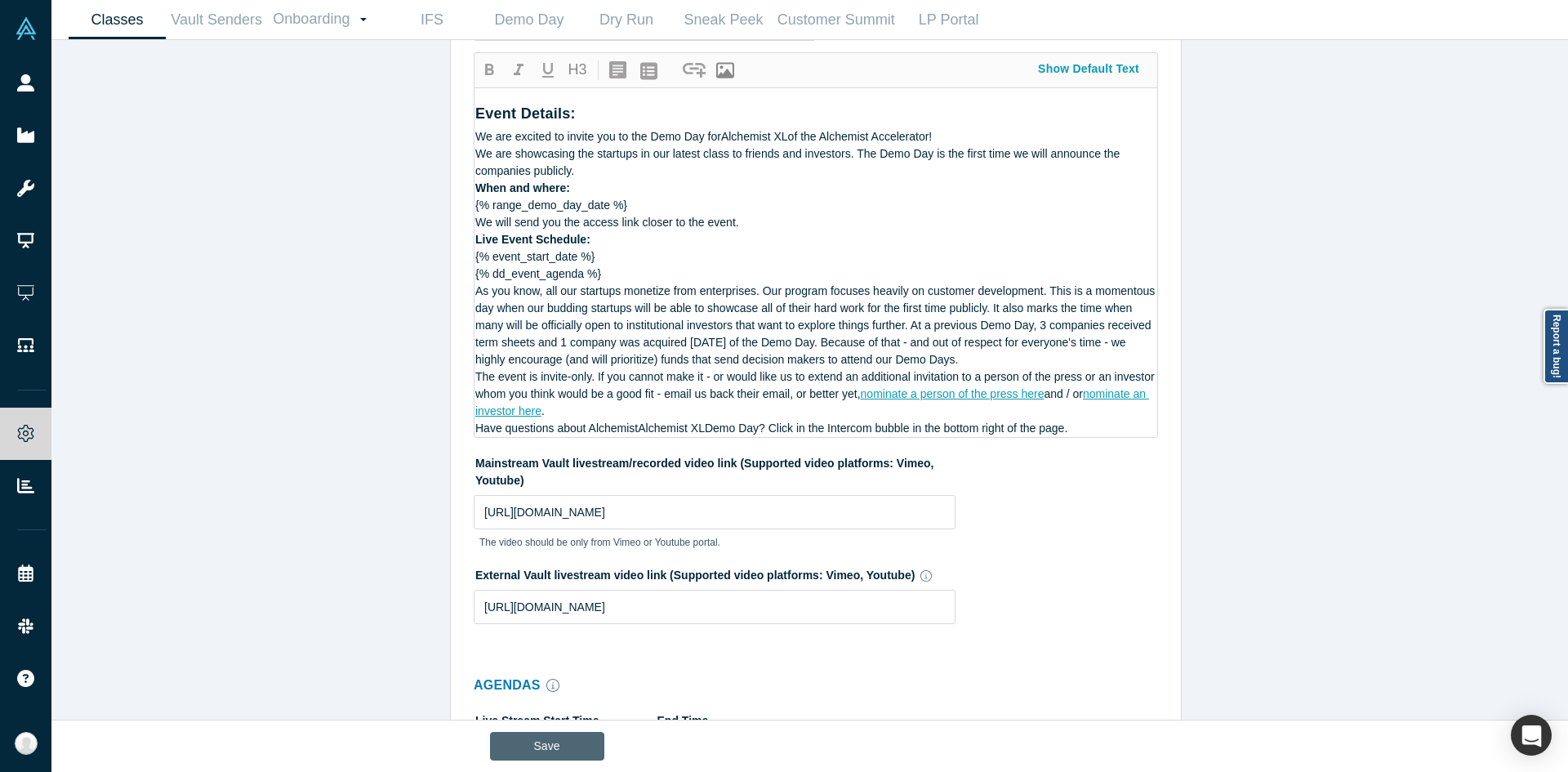
click at [527, 745] on button "Save" at bounding box center [548, 746] width 115 height 29
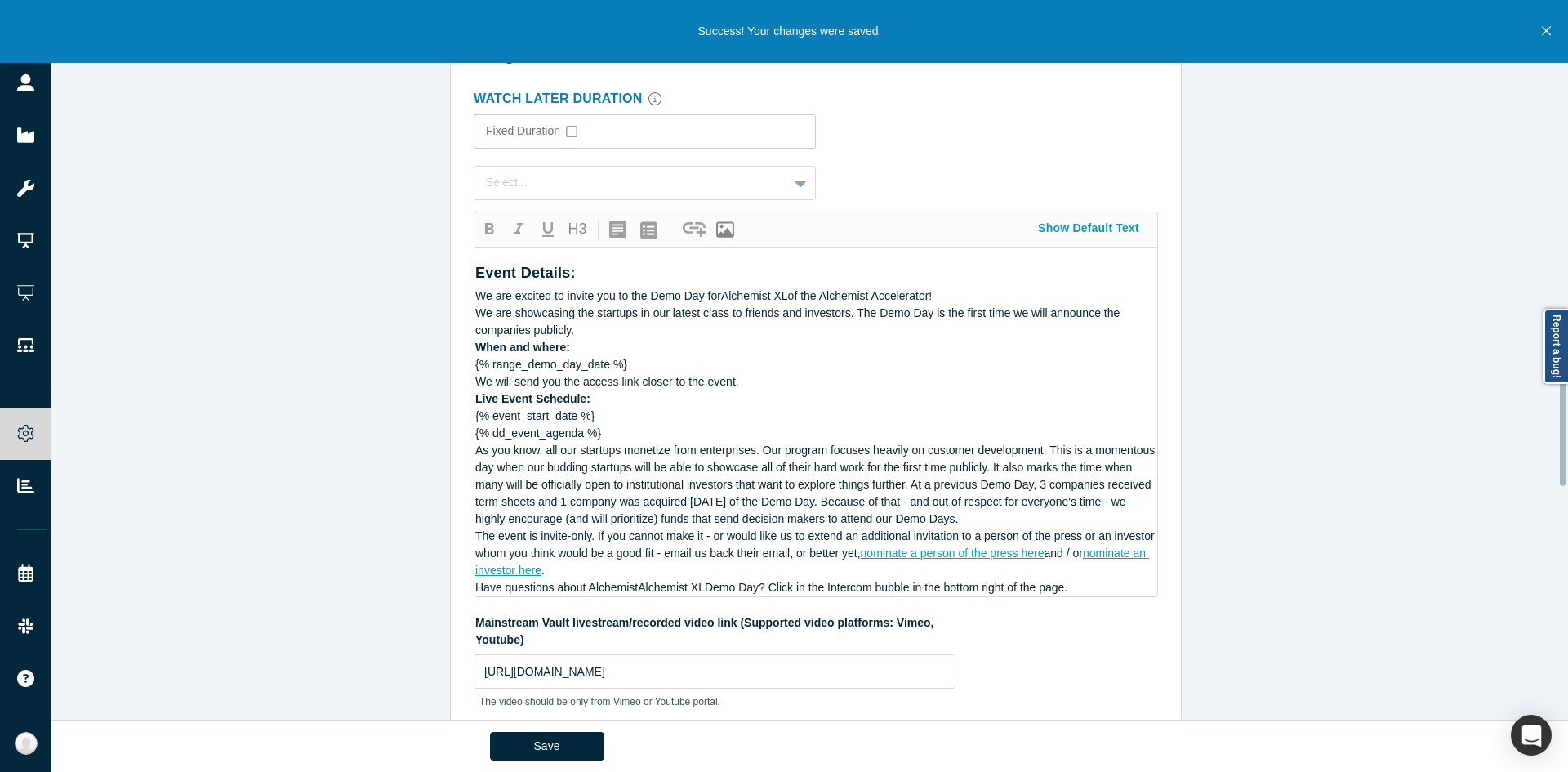
scroll to position [1872, 0]
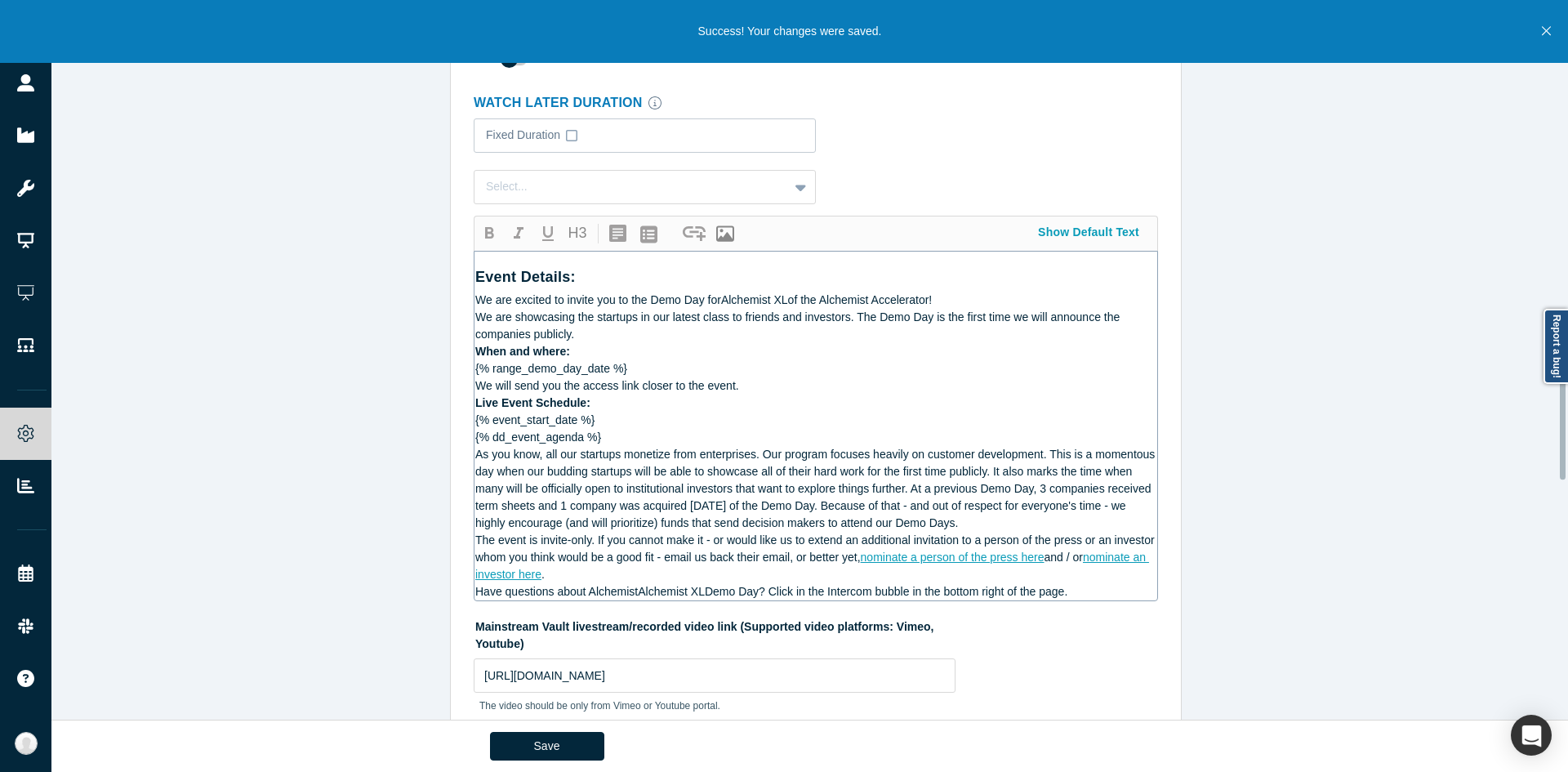
click at [619, 411] on div "{% event_start_date %} {% dd_event_agenda %}" at bounding box center [816, 429] width 682 height 34
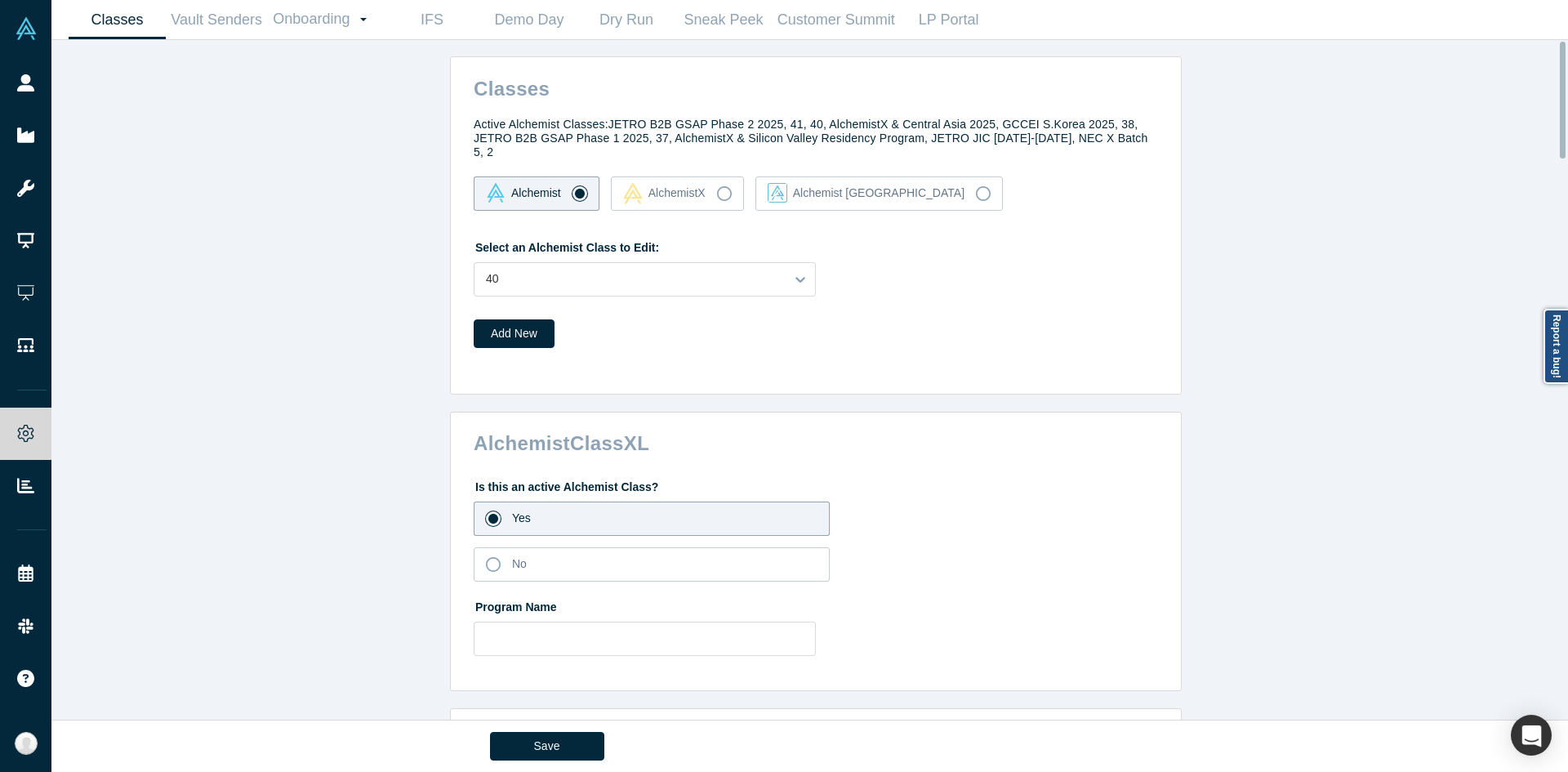
scroll to position [0, 0]
click at [501, 270] on div at bounding box center [629, 279] width 288 height 20
click at [309, 343] on div "Classes Active Alchemist Classes: JETRO B2B GSAP Phase 2 2025, 41, 40, Alchemis…" at bounding box center [816, 386] width 1529 height 692
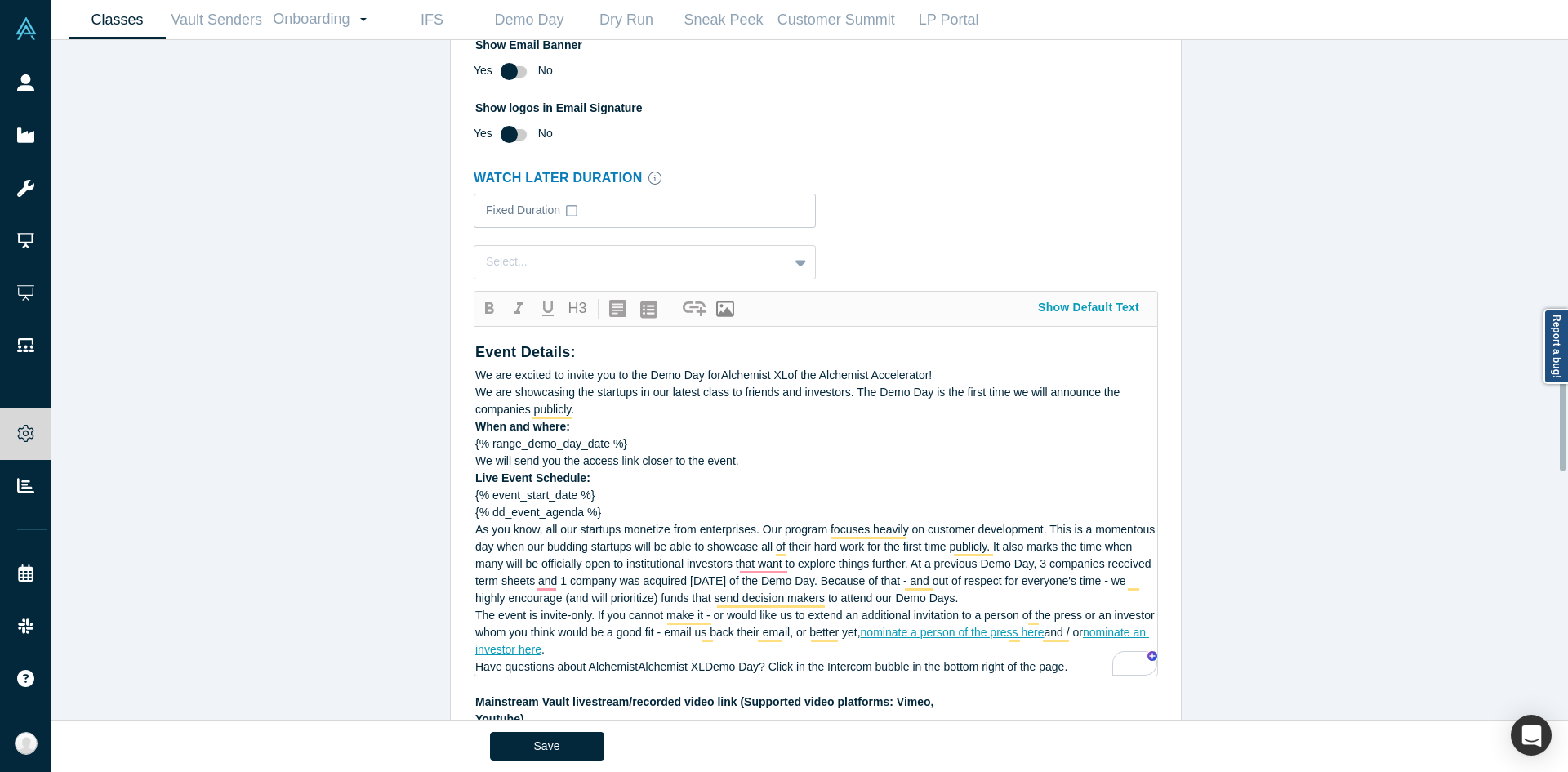
scroll to position [1960, 0]
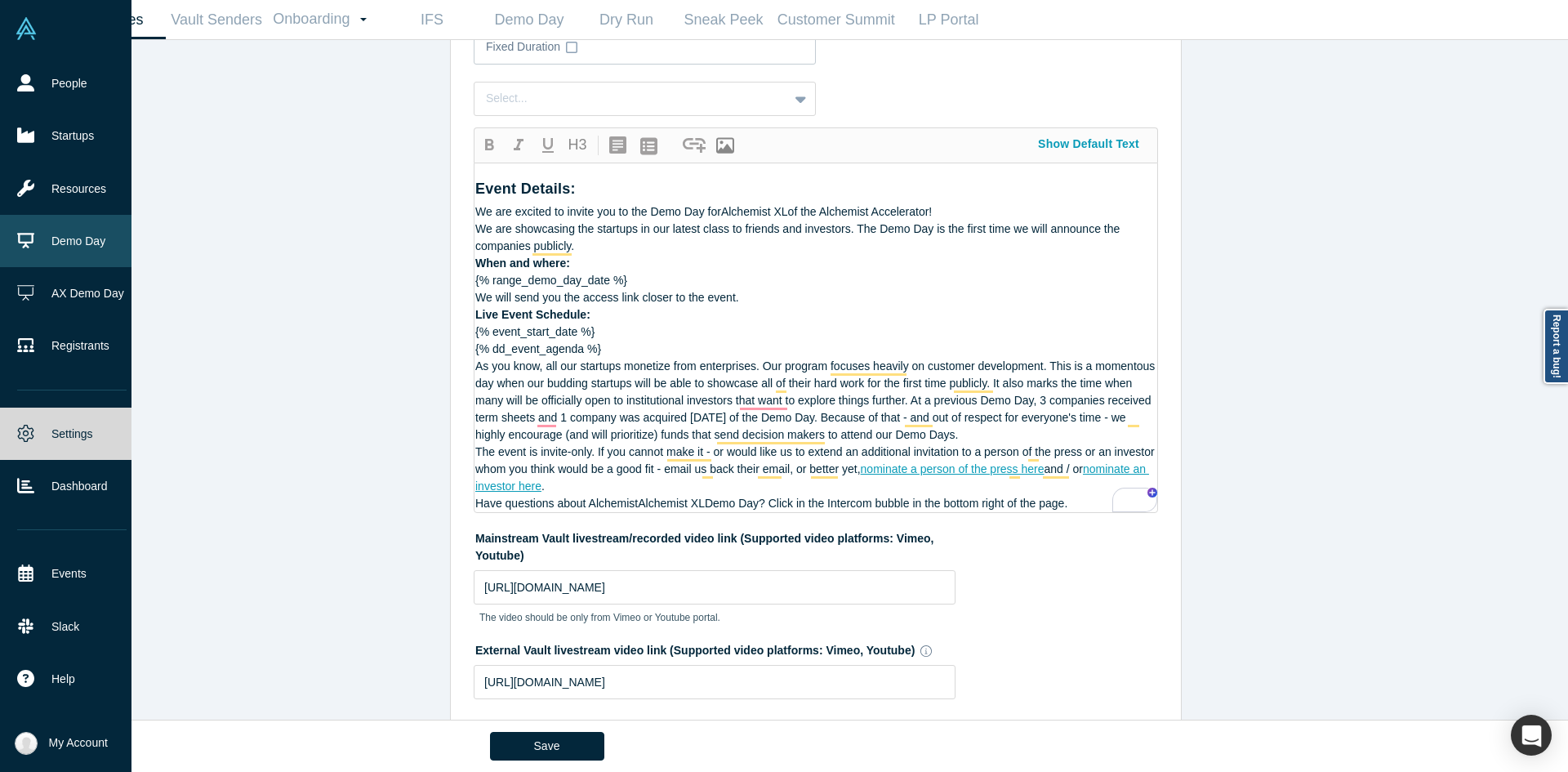
click at [21, 232] on icon at bounding box center [25, 240] width 17 height 17
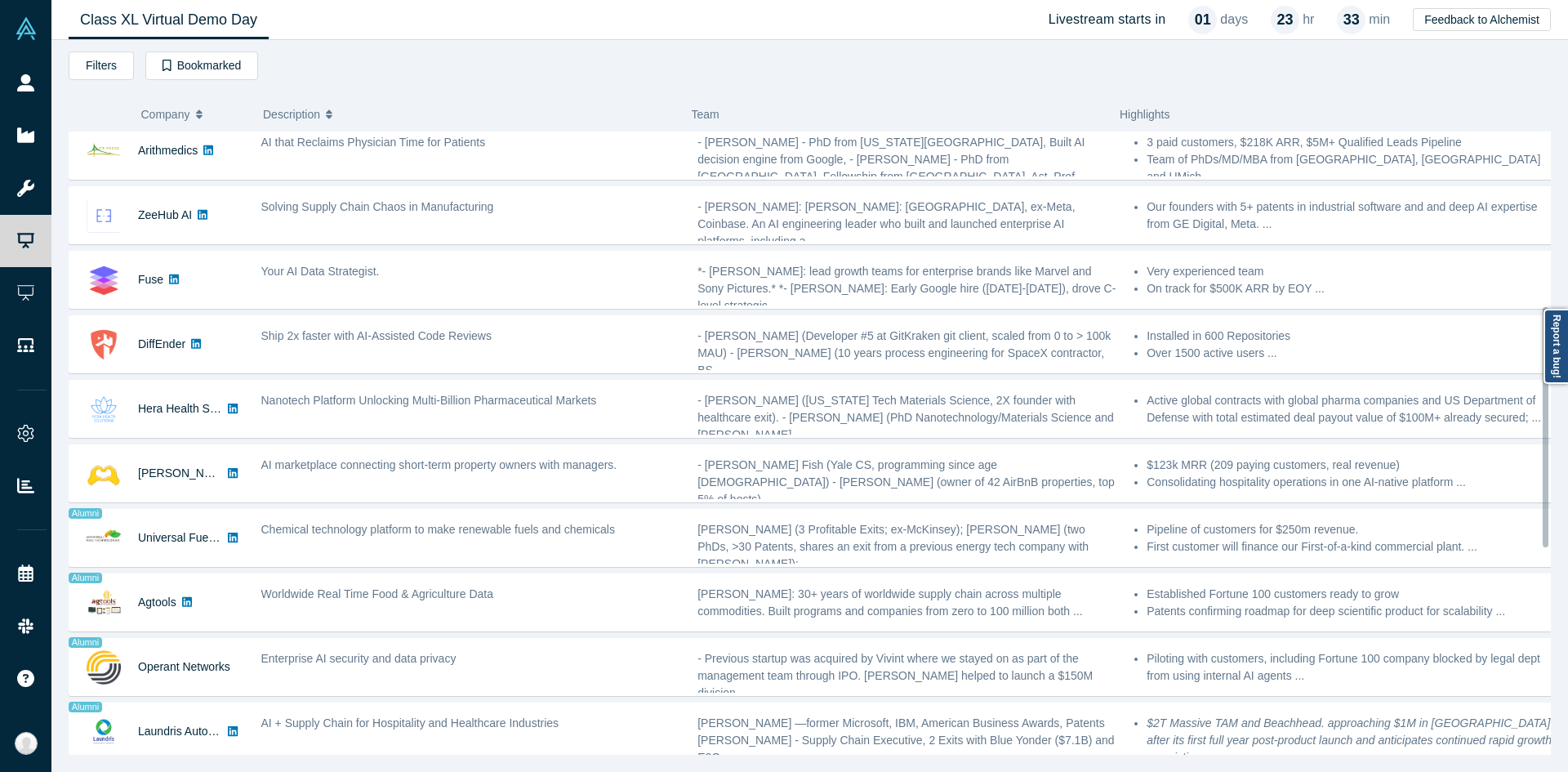
scroll to position [653, 0]
